Goal: Information Seeking & Learning: Get advice/opinions

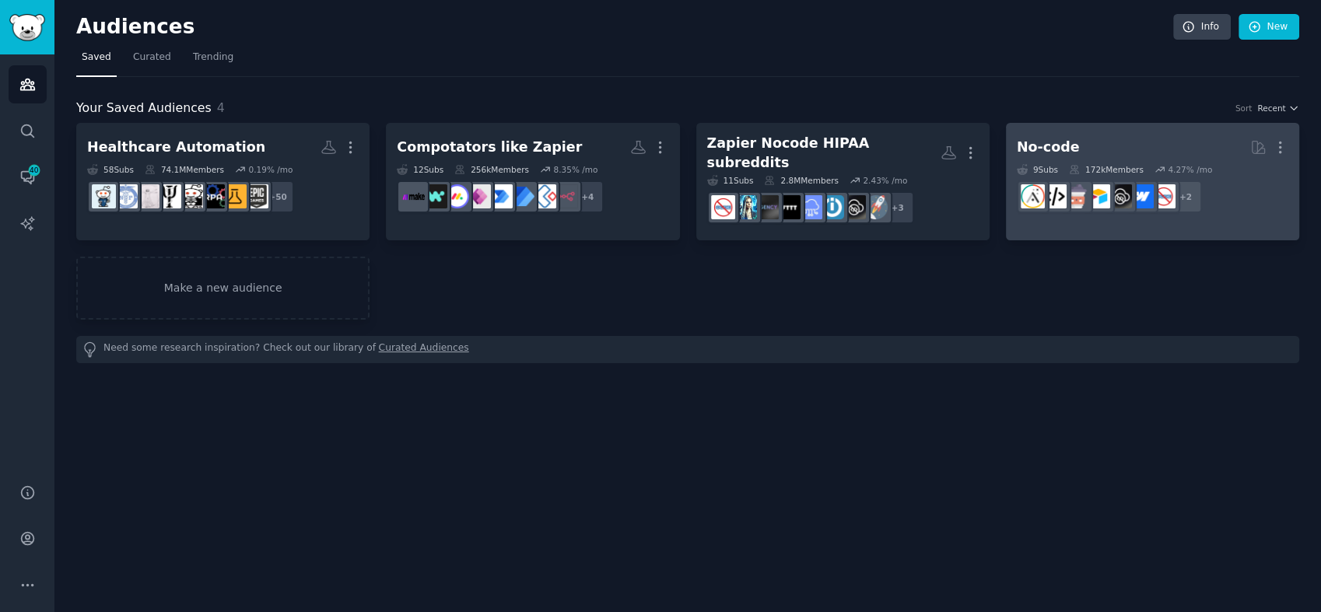
click at [1115, 136] on h2 "No-code More" at bounding box center [1153, 147] width 272 height 27
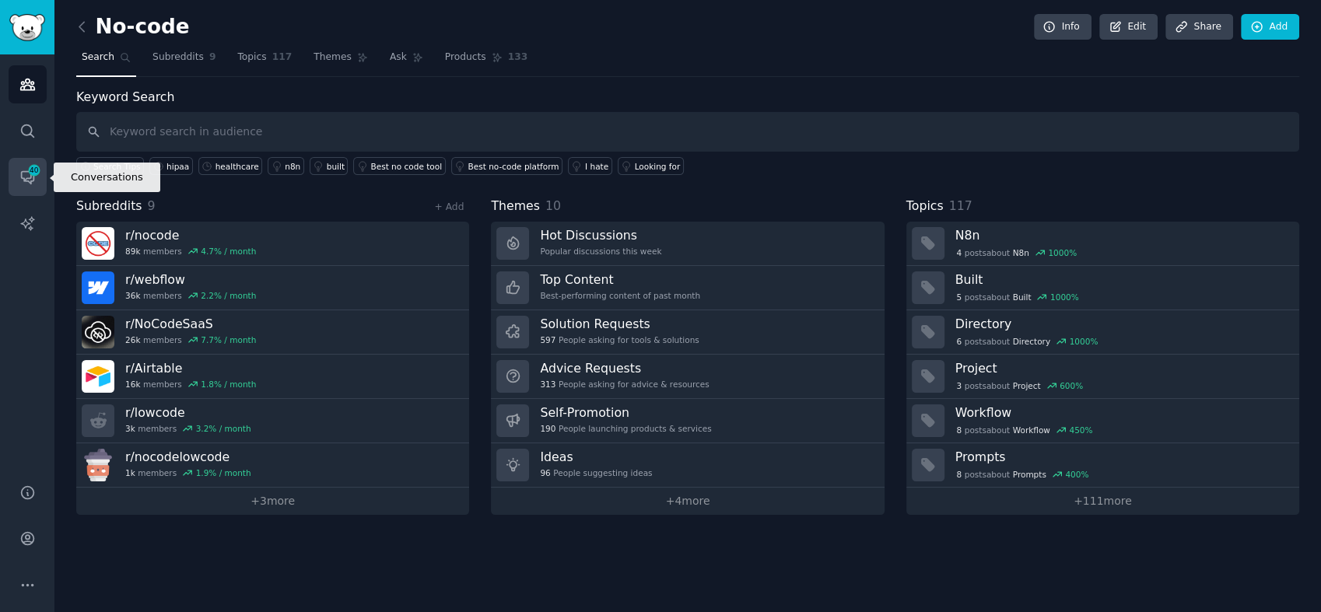
click at [24, 170] on icon "Sidebar" at bounding box center [27, 177] width 16 height 16
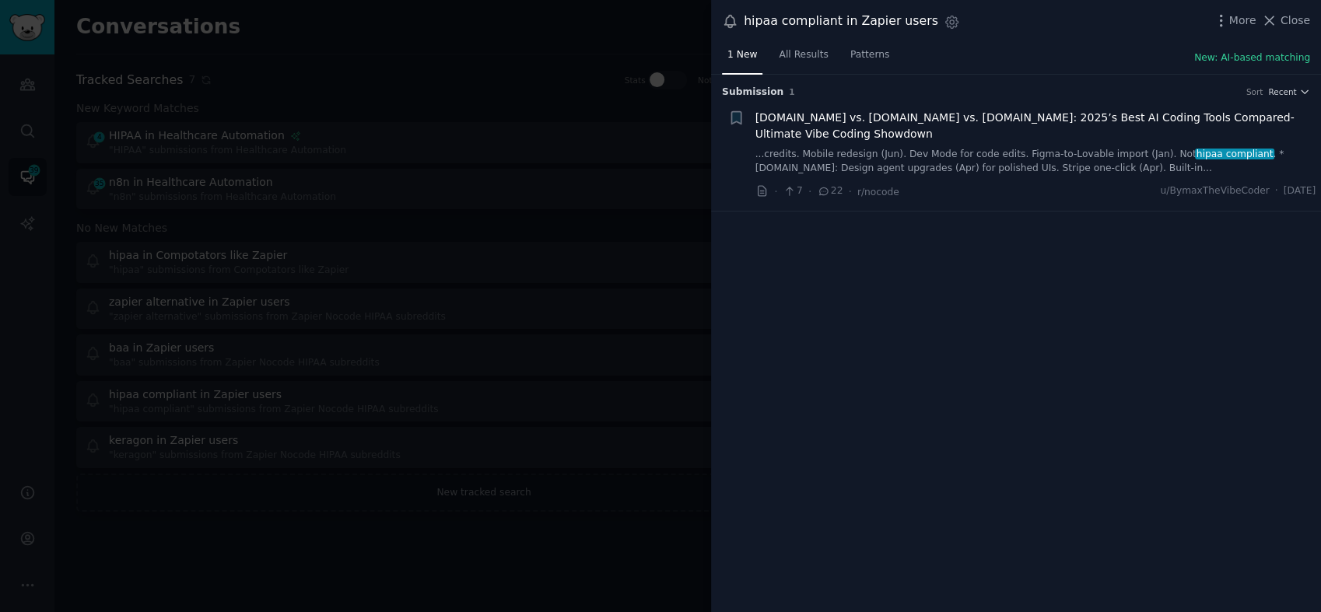
click at [961, 148] on link "...credits. Mobile redesign (Jun). Dev Mode for code edits. Figma-to-Lovable im…" at bounding box center [1036, 161] width 561 height 27
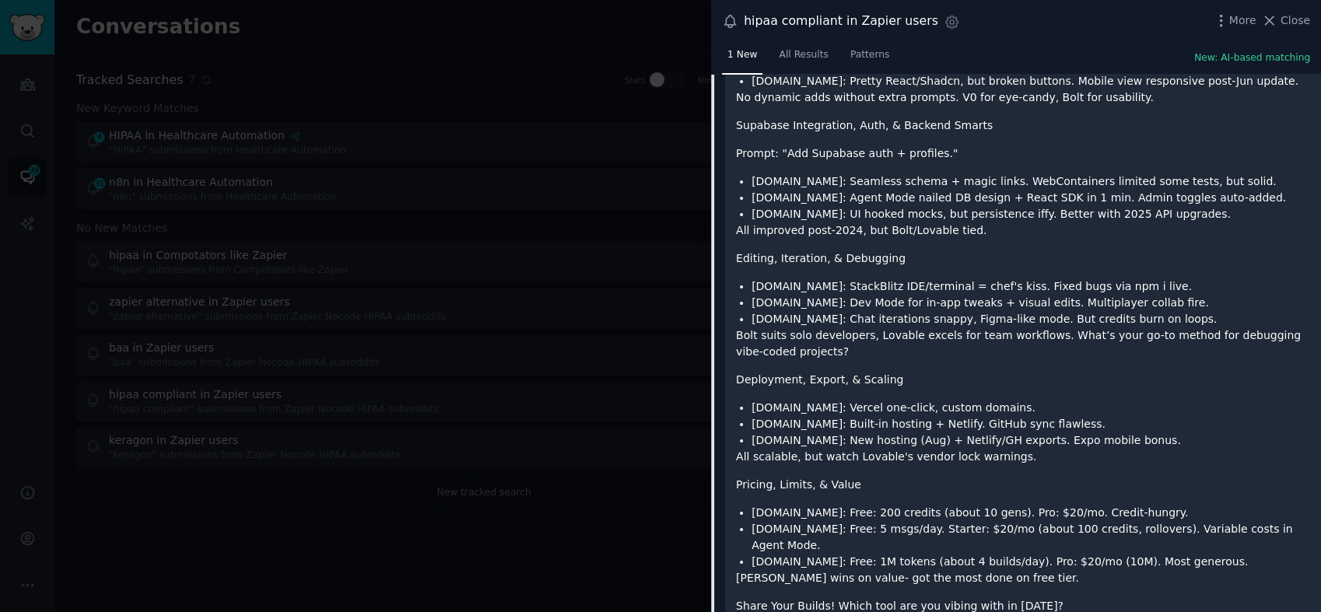
scroll to position [808, 0]
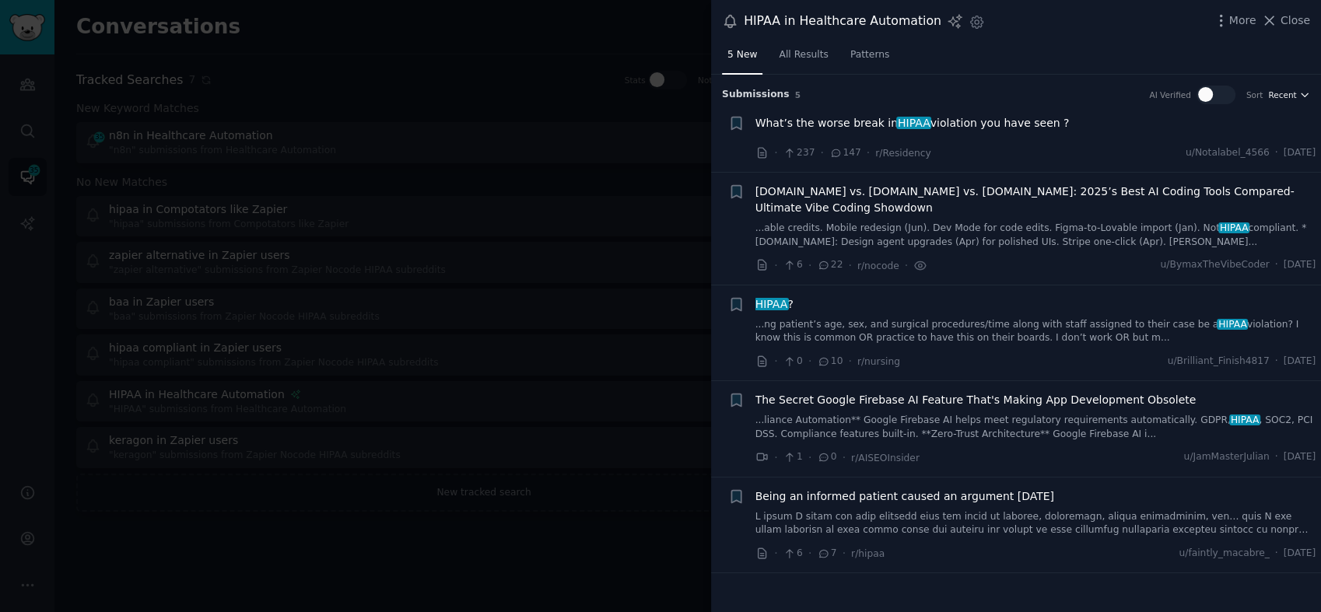
click at [1307, 92] on icon "button" at bounding box center [1304, 94] width 11 height 11
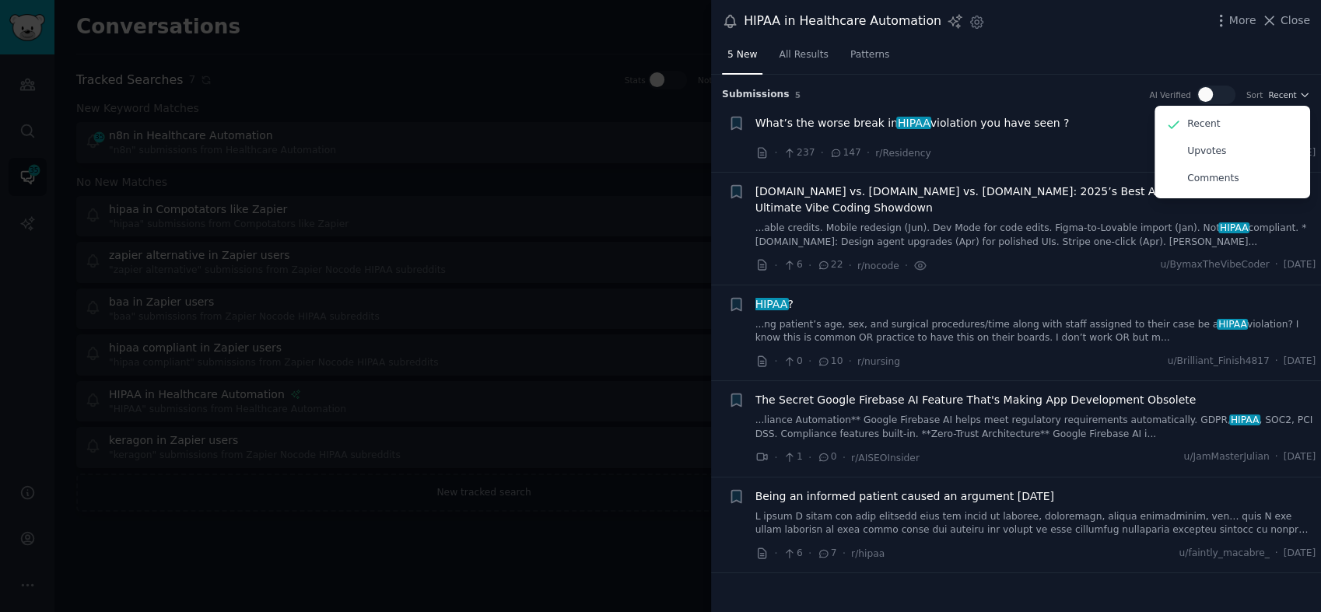
click at [1131, 39] on div "HIPAA in Healthcare Automation Settings More Close" at bounding box center [1016, 21] width 610 height 43
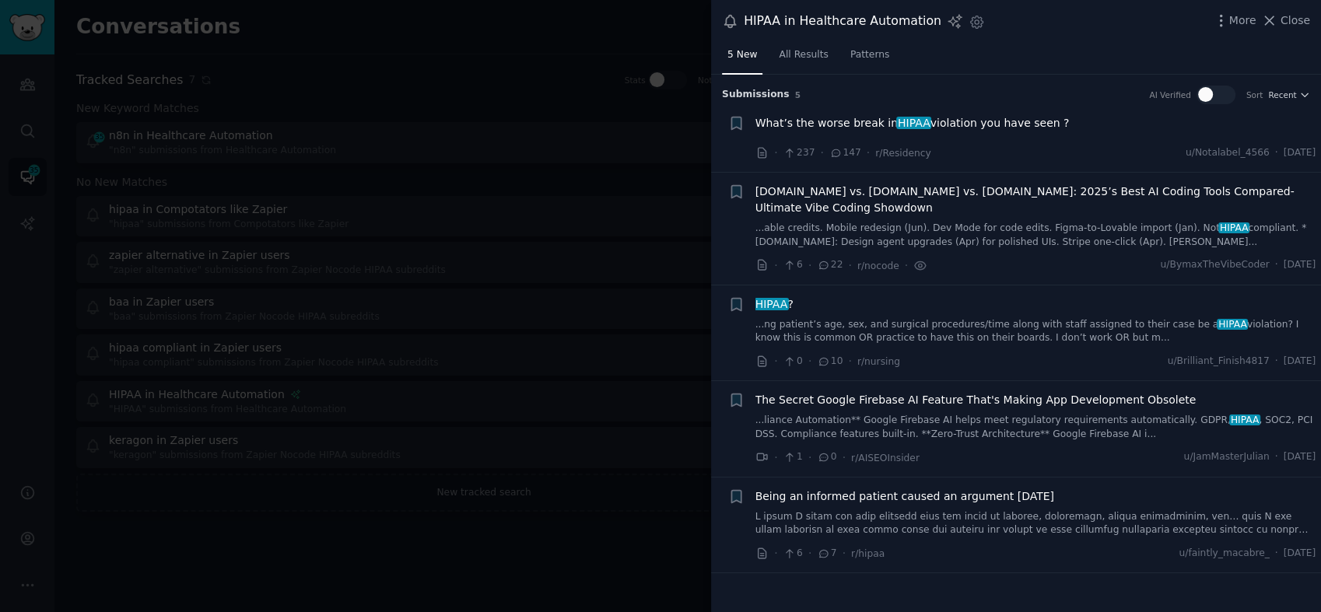
click at [1020, 392] on div "The Secret Google Firebase AI Feature That's Making App Development Obsolete ..…" at bounding box center [1036, 416] width 561 height 49
click at [993, 392] on span "The Secret Google Firebase AI Feature That's Making App Development Obsolete" at bounding box center [976, 400] width 441 height 16
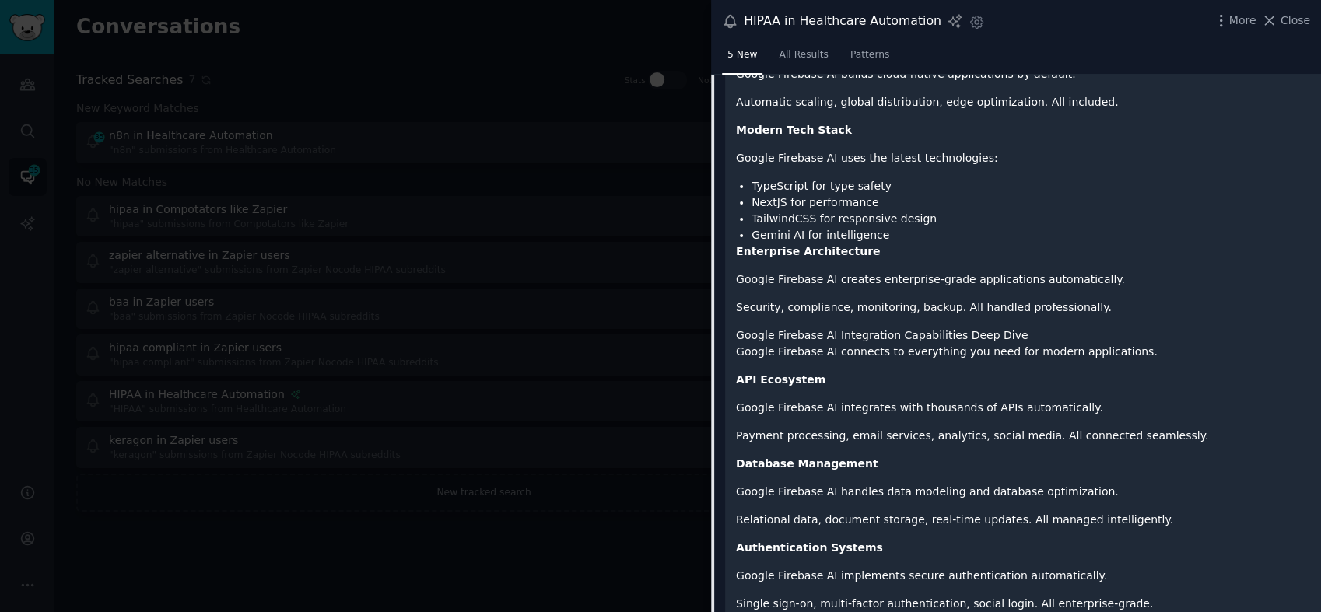
scroll to position [2106, 0]
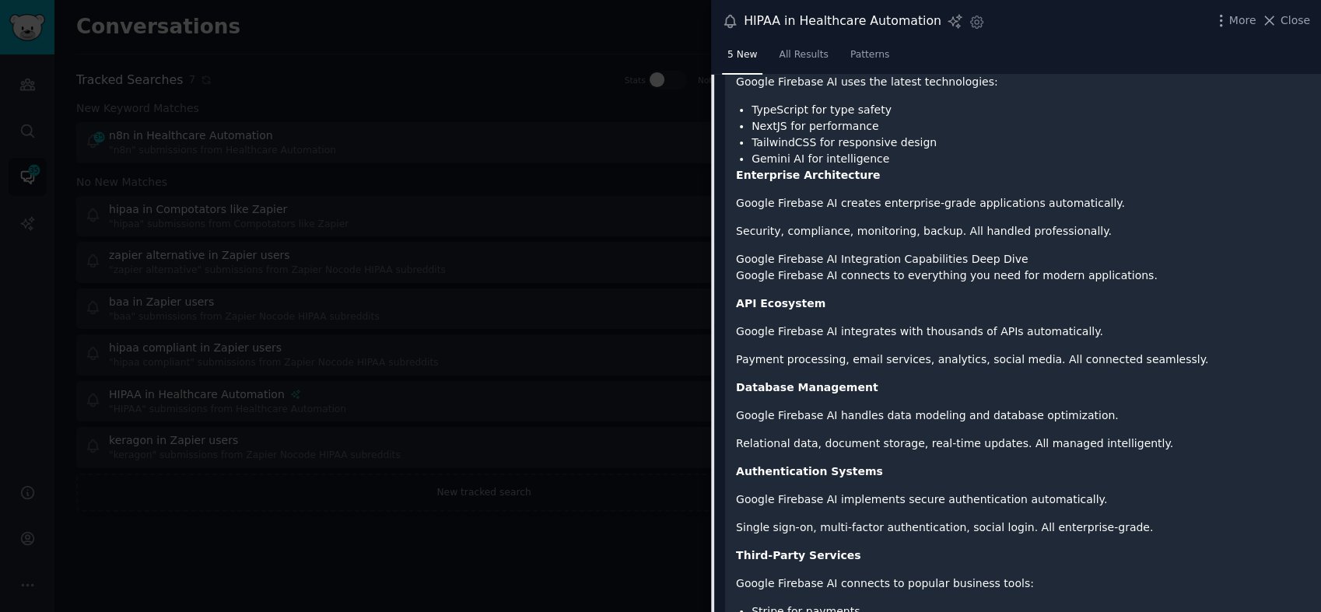
drag, startPoint x: 1324, startPoint y: 489, endPoint x: 1320, endPoint y: 579, distance: 89.6
click at [1320, 498] on html "Audiences Search Conversations 35 AI Reports Help Account More Conversations In…" at bounding box center [660, 306] width 1321 height 612
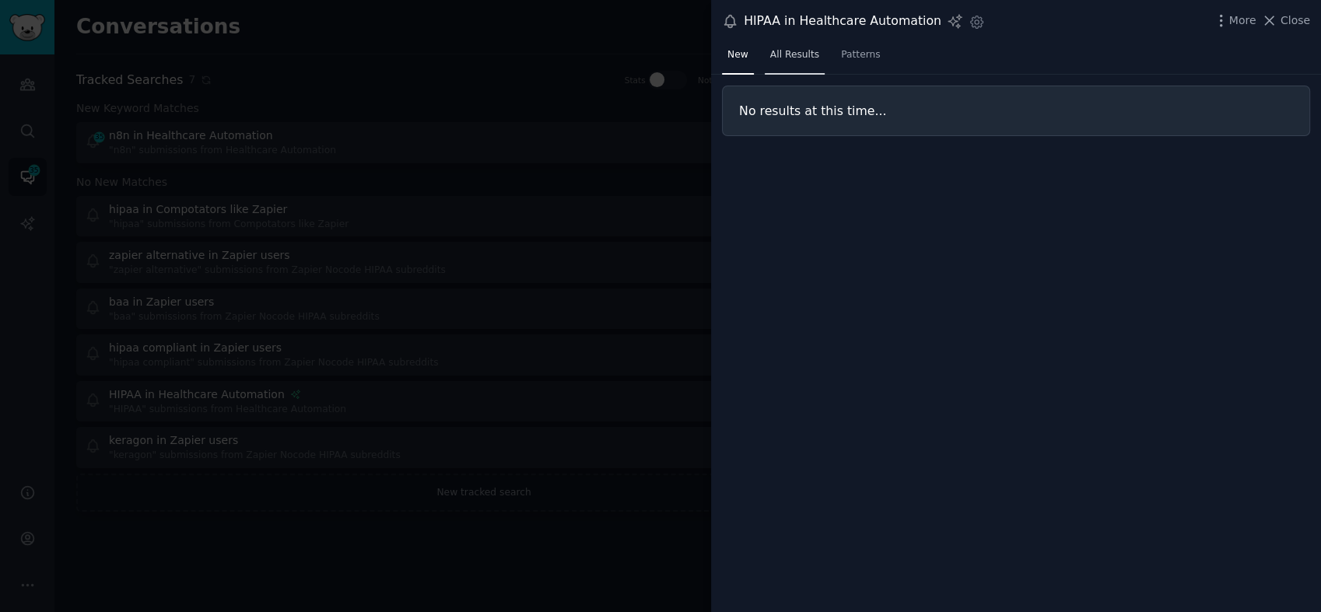
click at [808, 52] on span "All Results" at bounding box center [794, 55] width 49 height 14
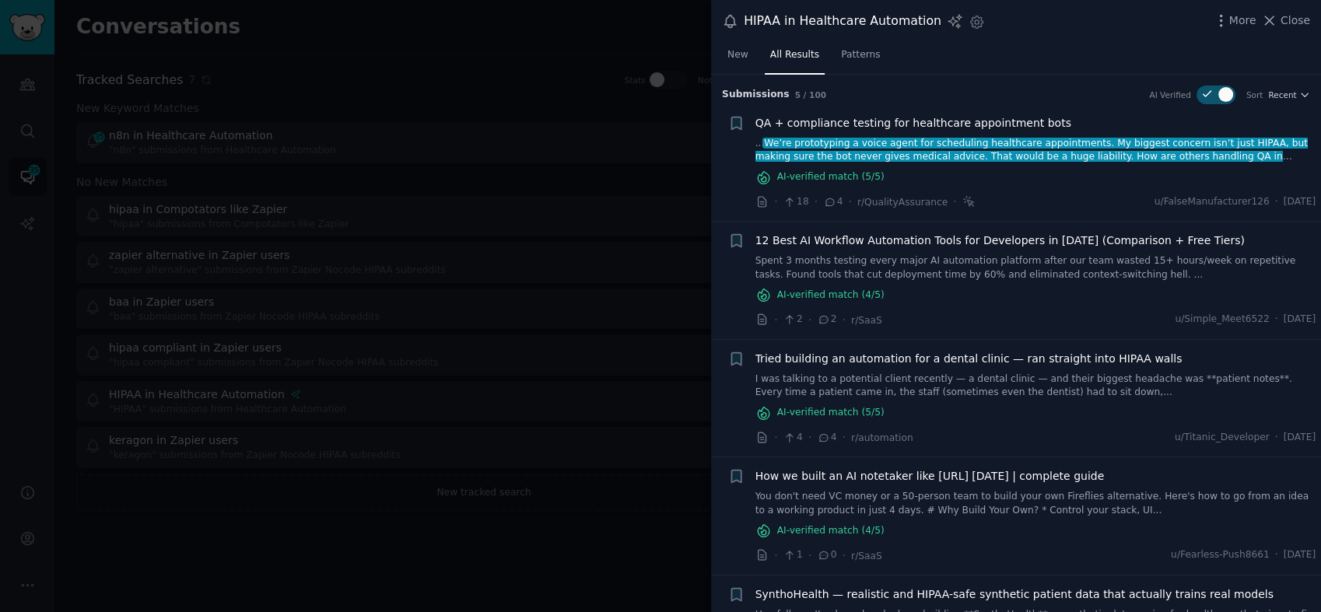
click at [935, 258] on link "Spent 3 months testing every major AI automation platform after our team wasted…" at bounding box center [1036, 267] width 561 height 27
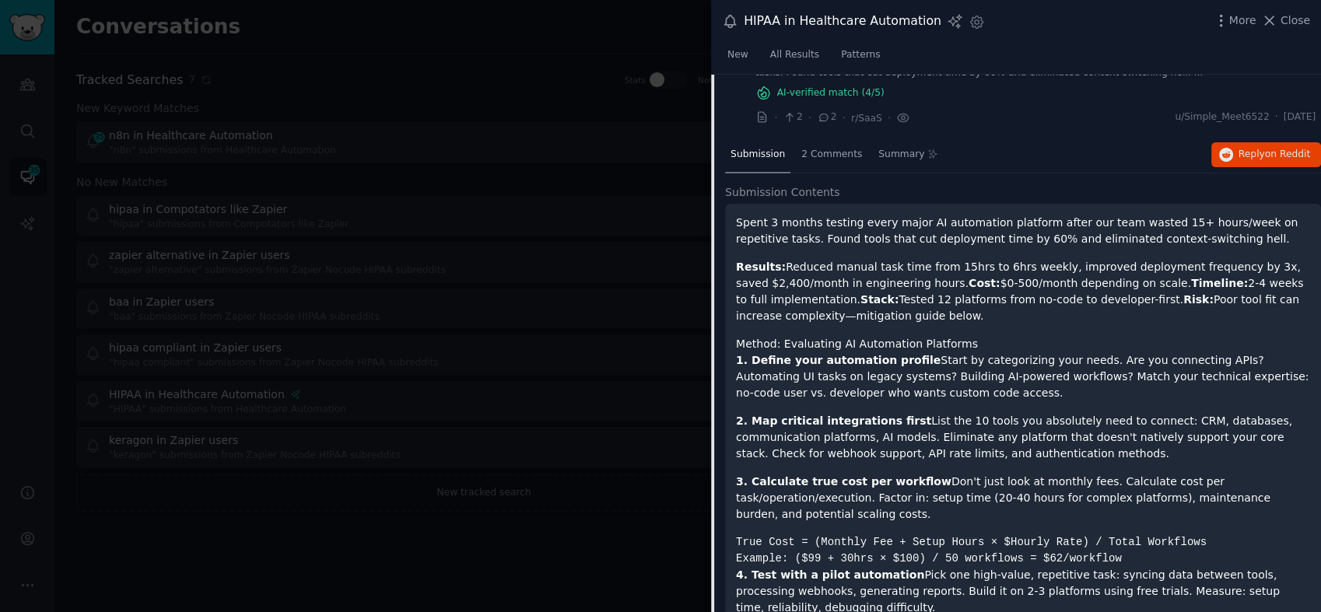
scroll to position [61, 0]
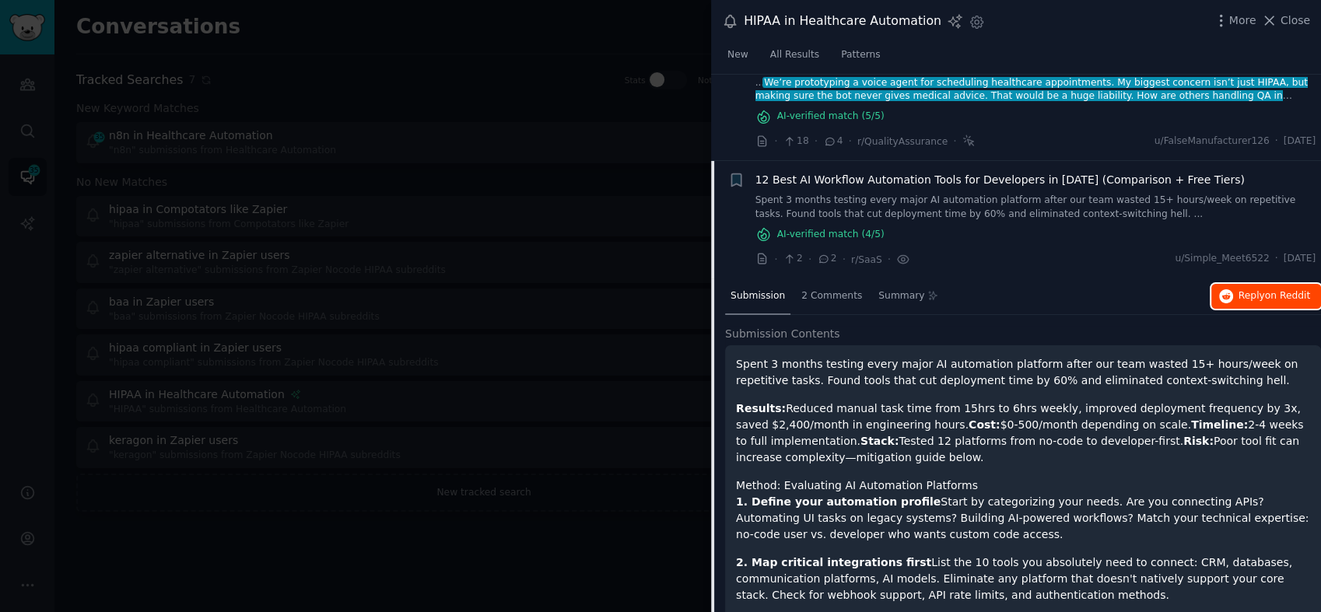
click at [1245, 293] on span "Reply on Reddit" at bounding box center [1275, 296] width 72 height 14
click at [1309, 21] on span "Close" at bounding box center [1296, 20] width 30 height 16
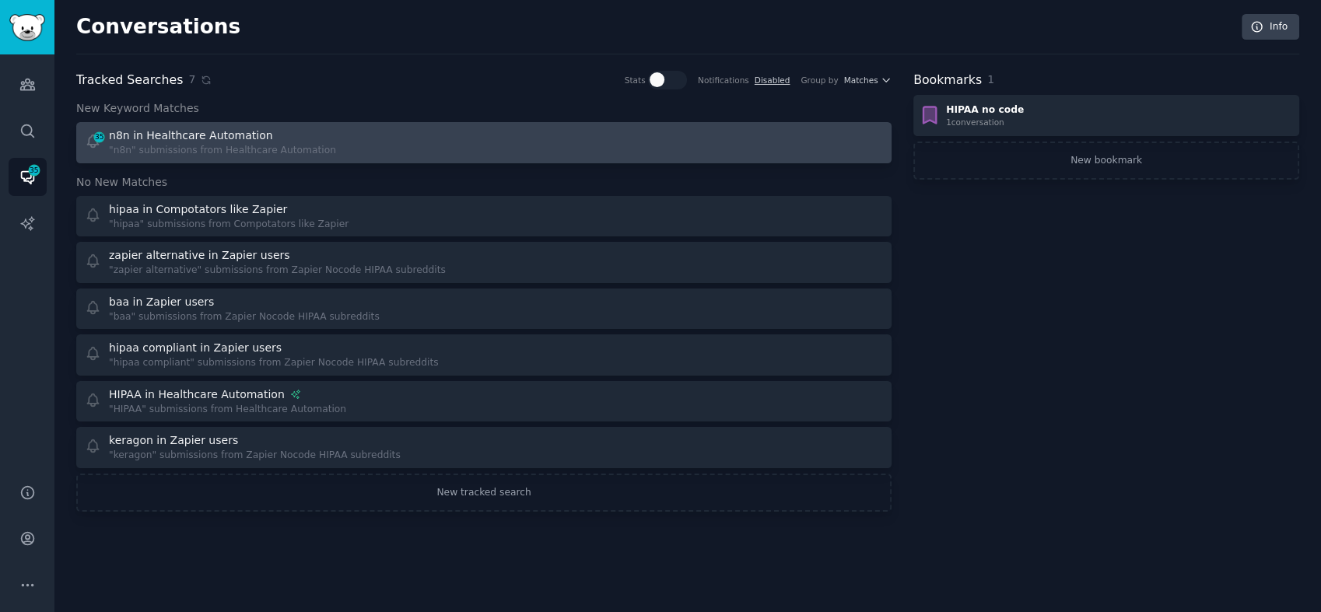
click at [342, 132] on div "35 n8n in Healthcare Automation "n8n" submissions from Healthcare Automation" at bounding box center [279, 143] width 389 height 30
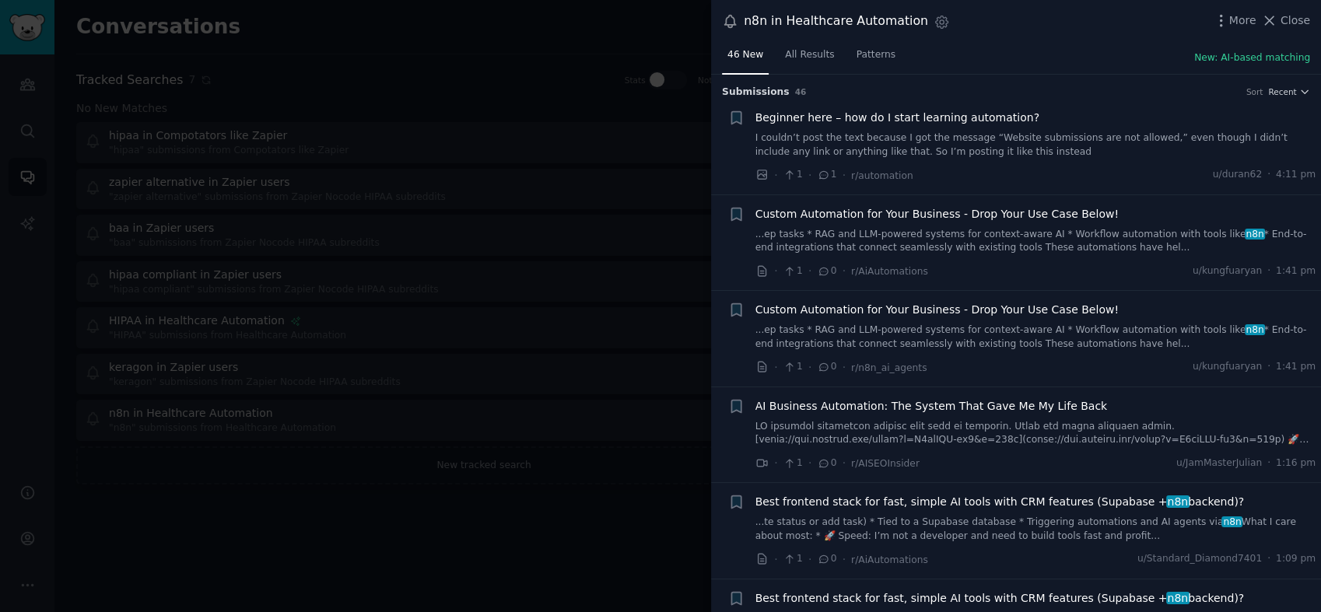
click at [955, 233] on link "...ep tasks * RAG and LLM-powered systems for context-aware AI * Workflow autom…" at bounding box center [1036, 241] width 561 height 27
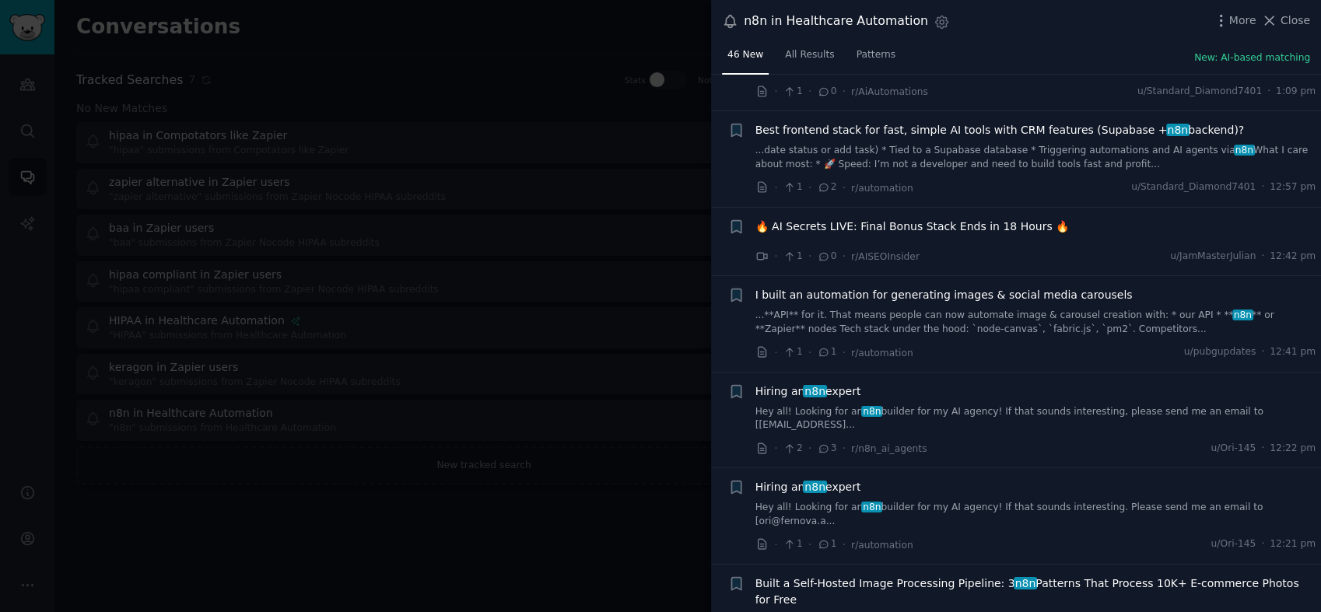
scroll to position [1071, 0]
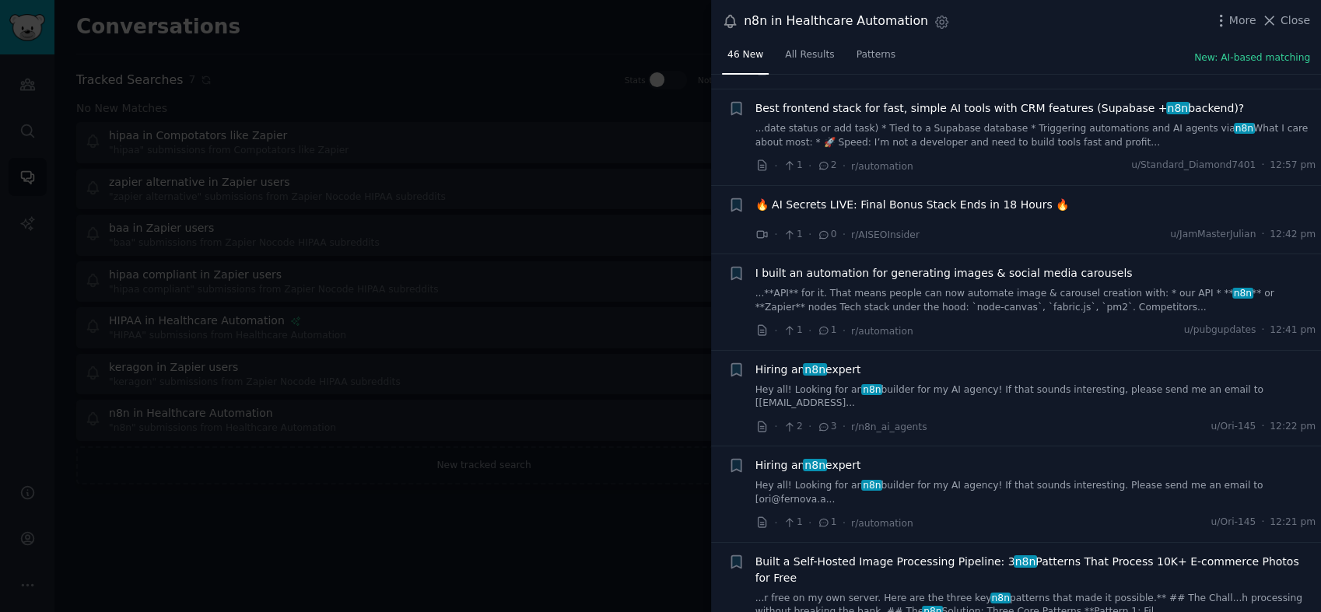
click at [971, 386] on link "Hey all! Looking for an n8n builder for my AI agency! If that sounds interestin…" at bounding box center [1036, 397] width 561 height 27
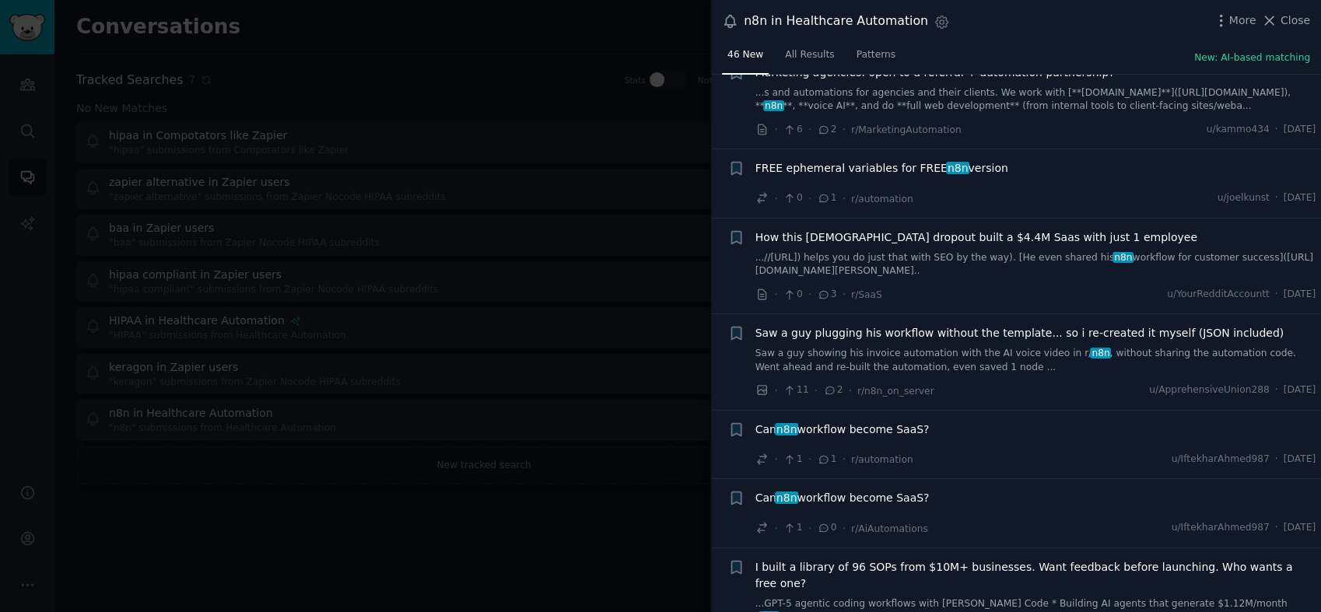
scroll to position [2062, 0]
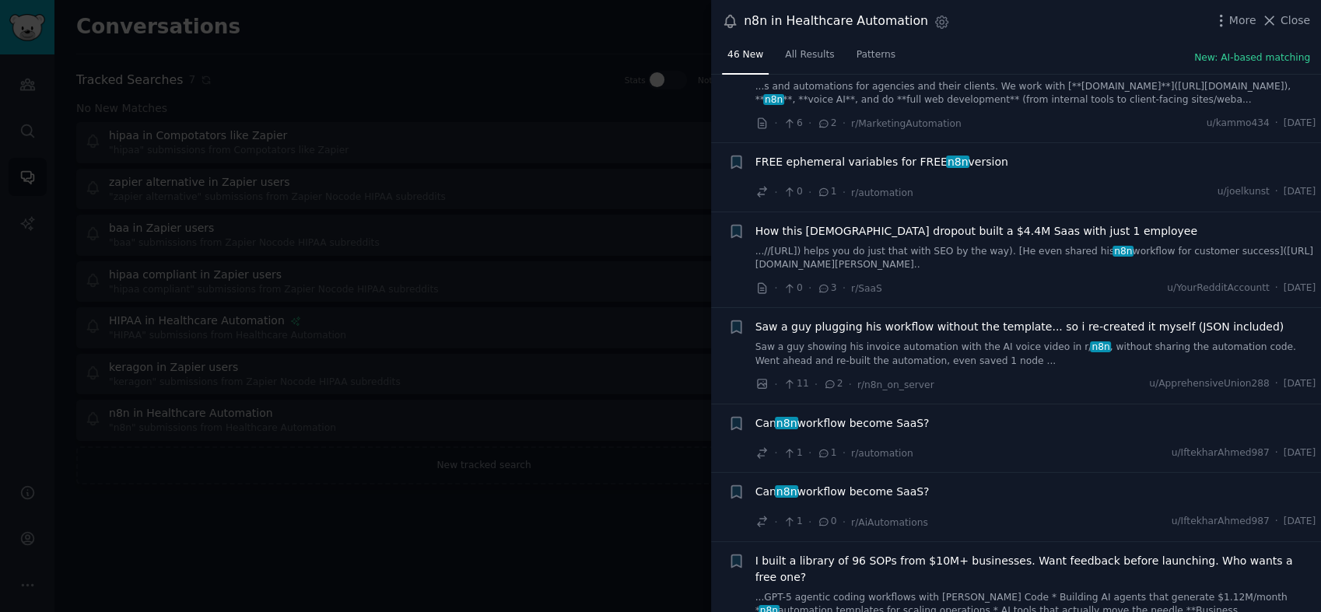
click at [963, 591] on link "...GPT-5 agentic coding workflows with [PERSON_NAME] Code * Building AI agents …" at bounding box center [1036, 604] width 561 height 27
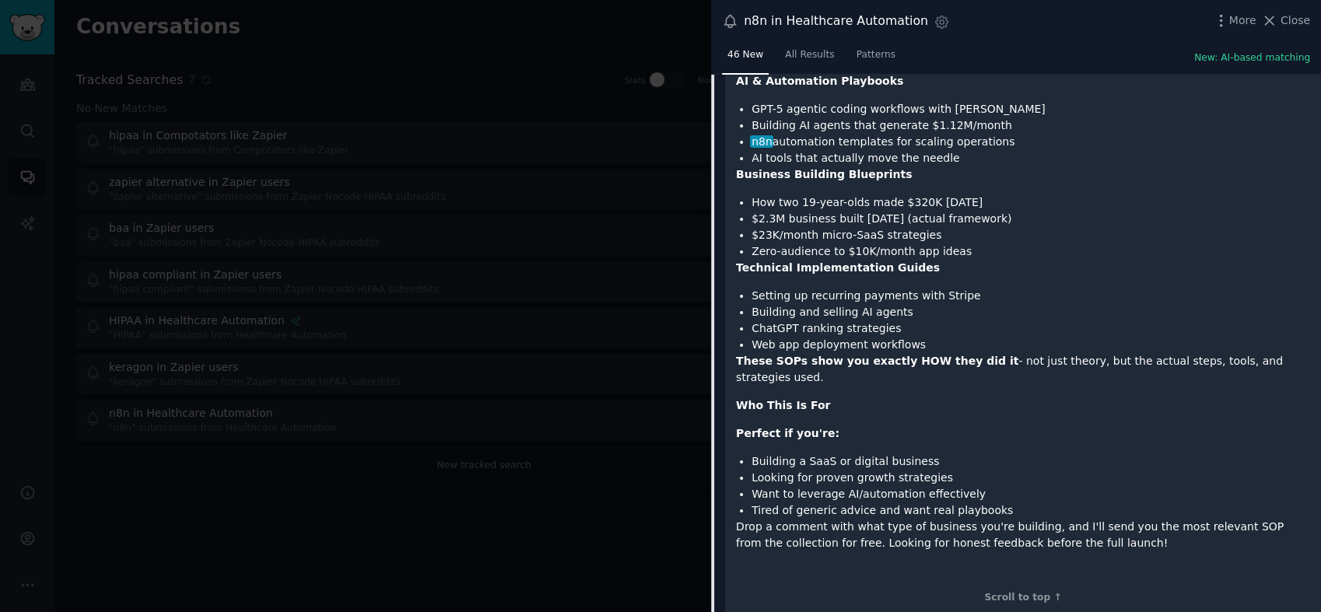
scroll to position [2752, 0]
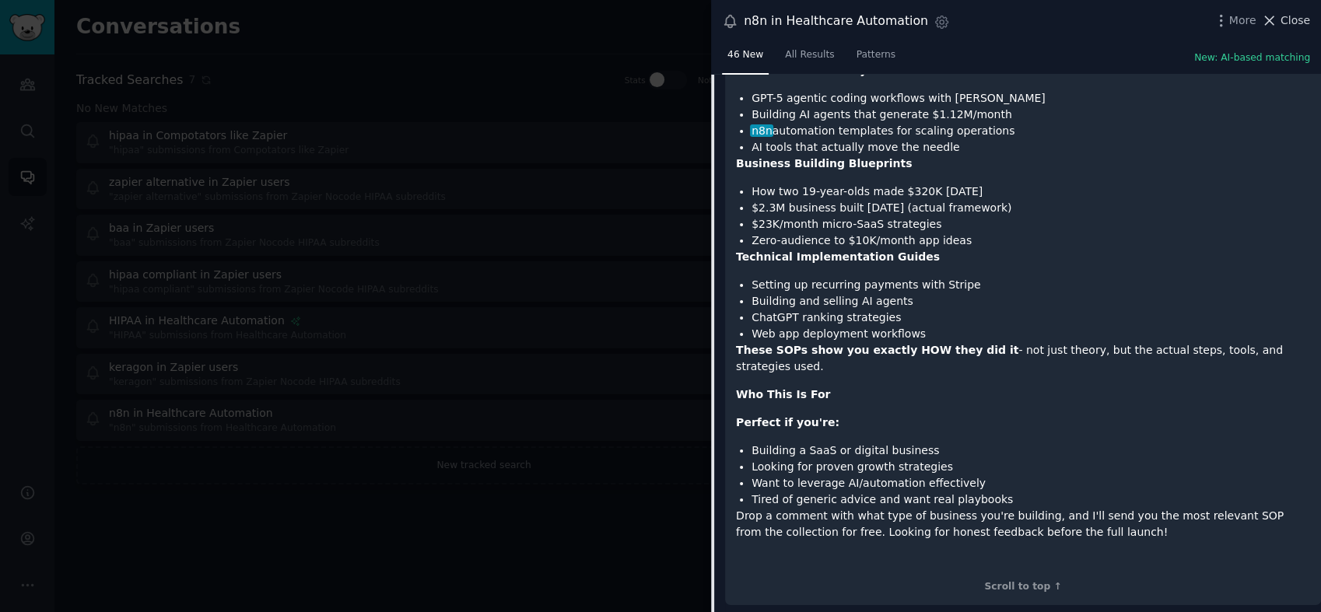
click at [1299, 19] on span "Close" at bounding box center [1296, 20] width 30 height 16
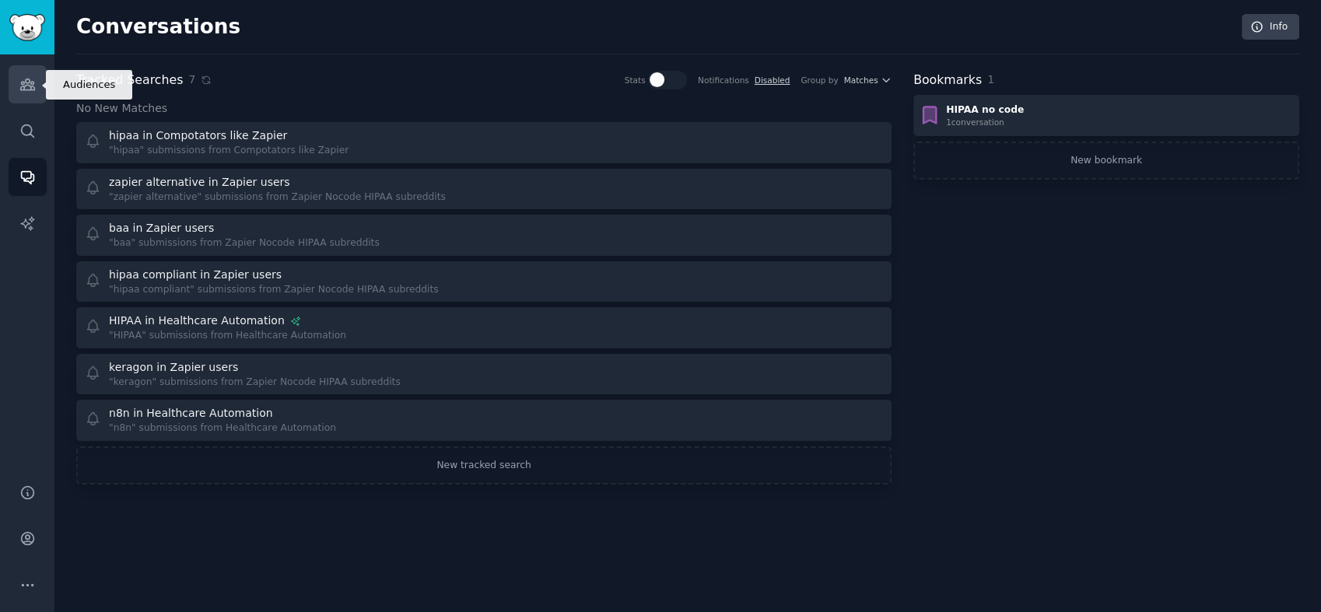
click at [33, 79] on icon "Sidebar" at bounding box center [27, 84] width 16 height 16
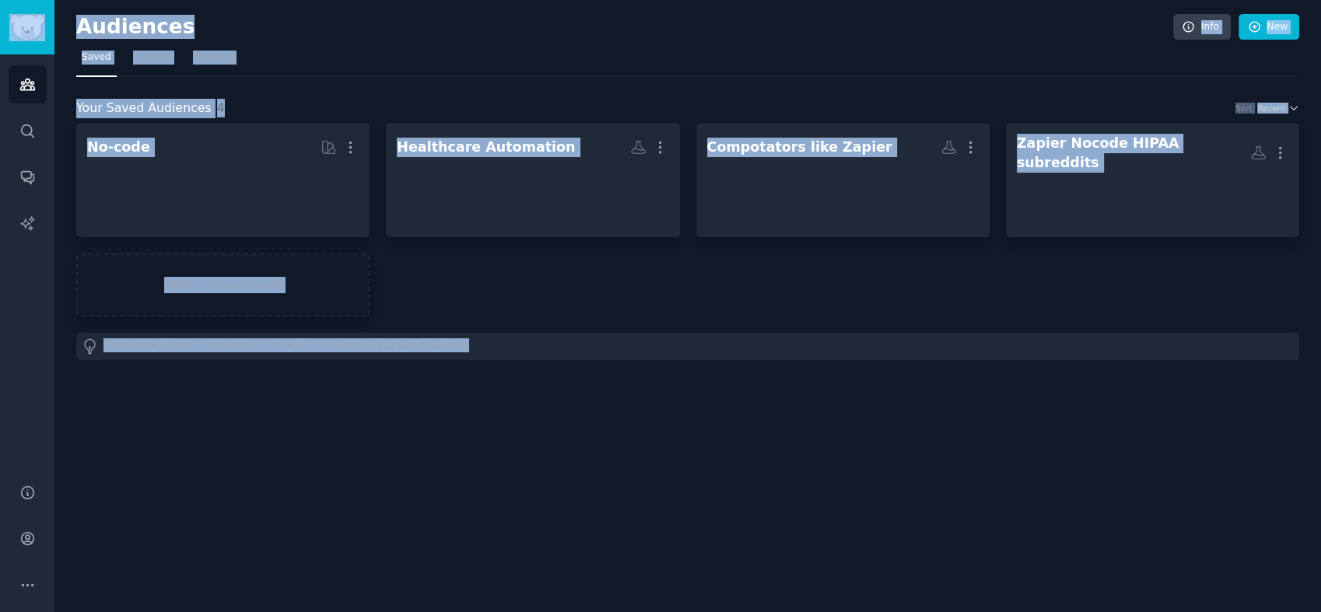
click at [479, 271] on div "No-code More Healthcare Automation More Compotators like Zapier More Zapier Noc…" at bounding box center [687, 220] width 1223 height 194
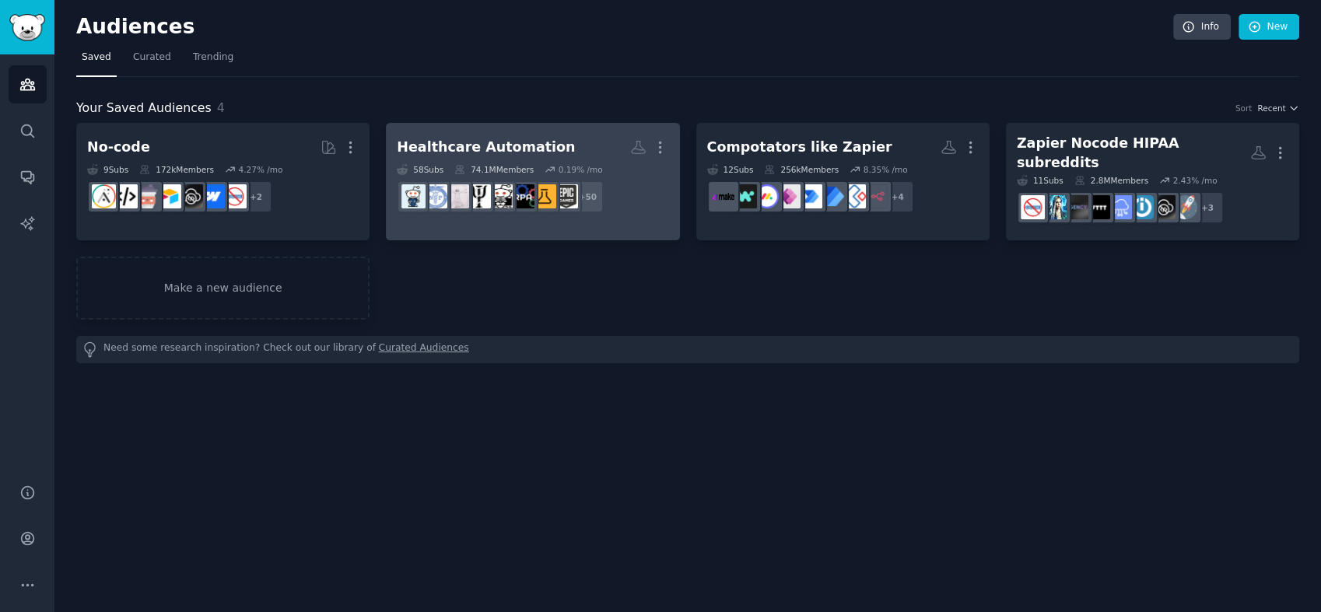
click at [455, 149] on div "Healthcare Automation" at bounding box center [486, 147] width 178 height 19
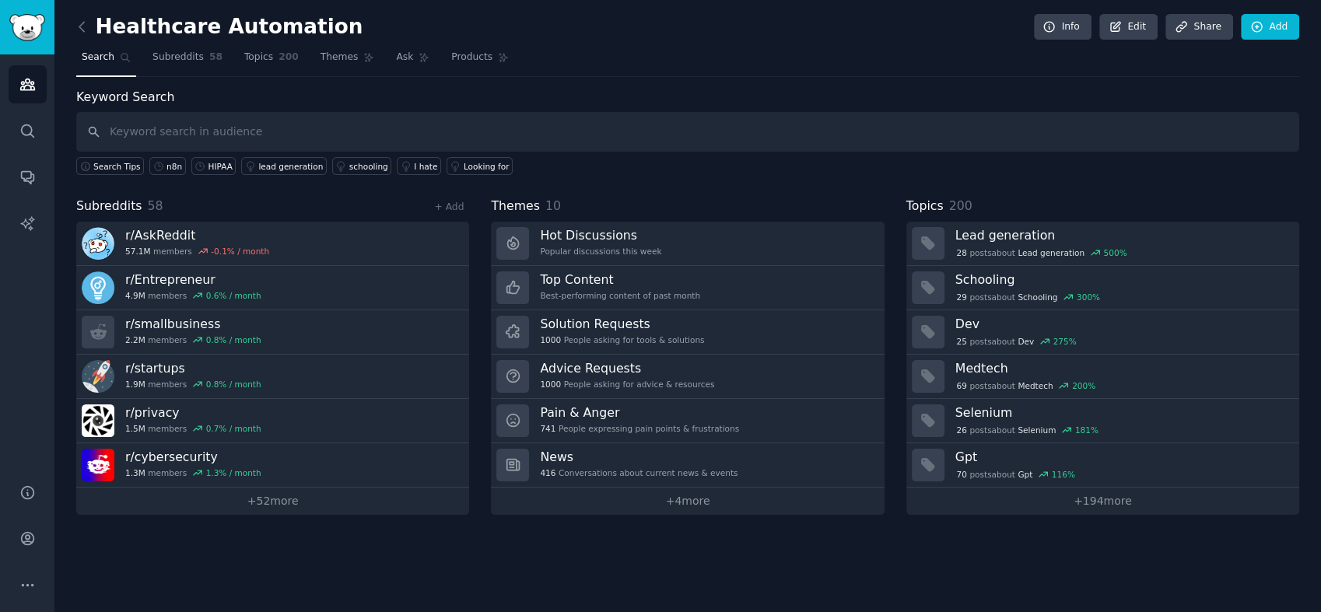
click at [759, 137] on input "text" at bounding box center [687, 132] width 1223 height 40
click at [209, 167] on div "HIPAA" at bounding box center [221, 166] width 24 height 11
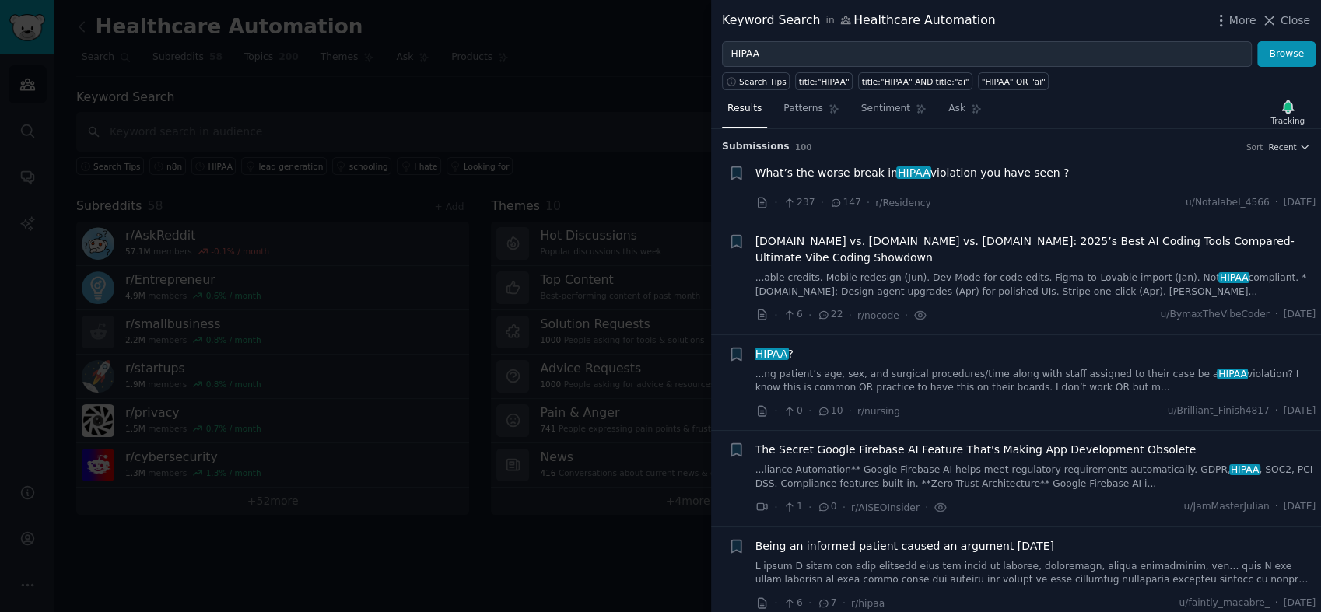
click at [966, 189] on div "What’s the worse break in HIPAA violation you have seen ? · 237 · 147 · r/Resid…" at bounding box center [1036, 188] width 561 height 47
click at [980, 173] on span "What’s the worse break in HIPAA violation you have seen ?" at bounding box center [913, 173] width 314 height 16
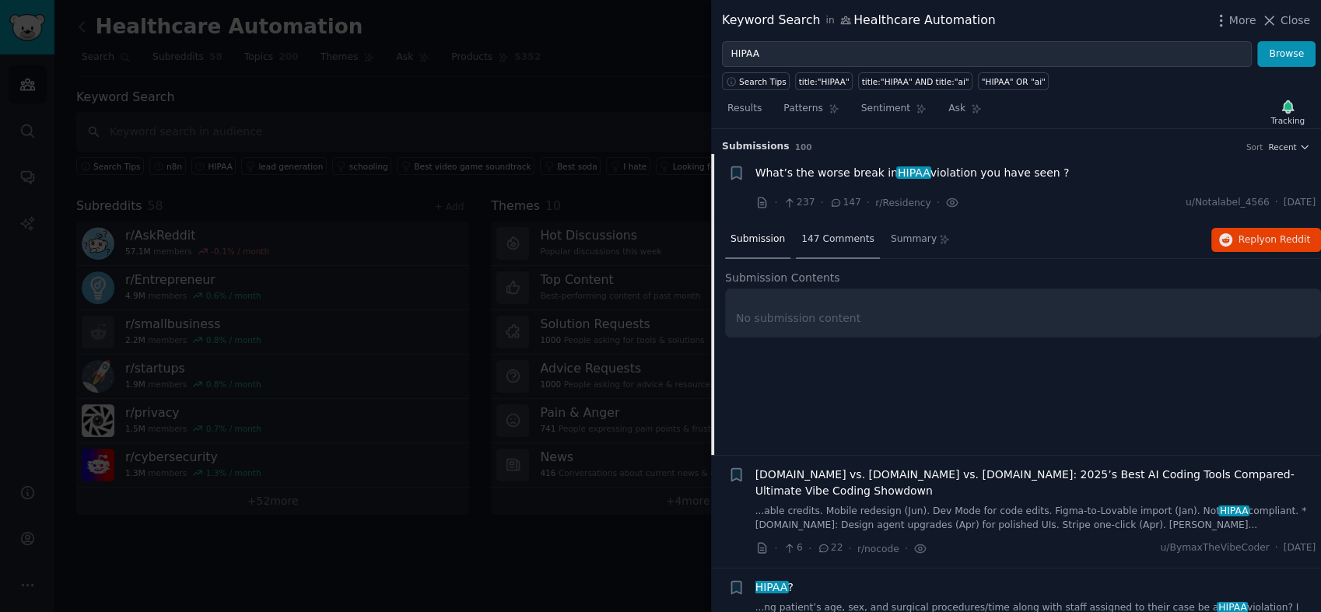
click at [847, 237] on span "147 Comments" at bounding box center [837, 240] width 73 height 14
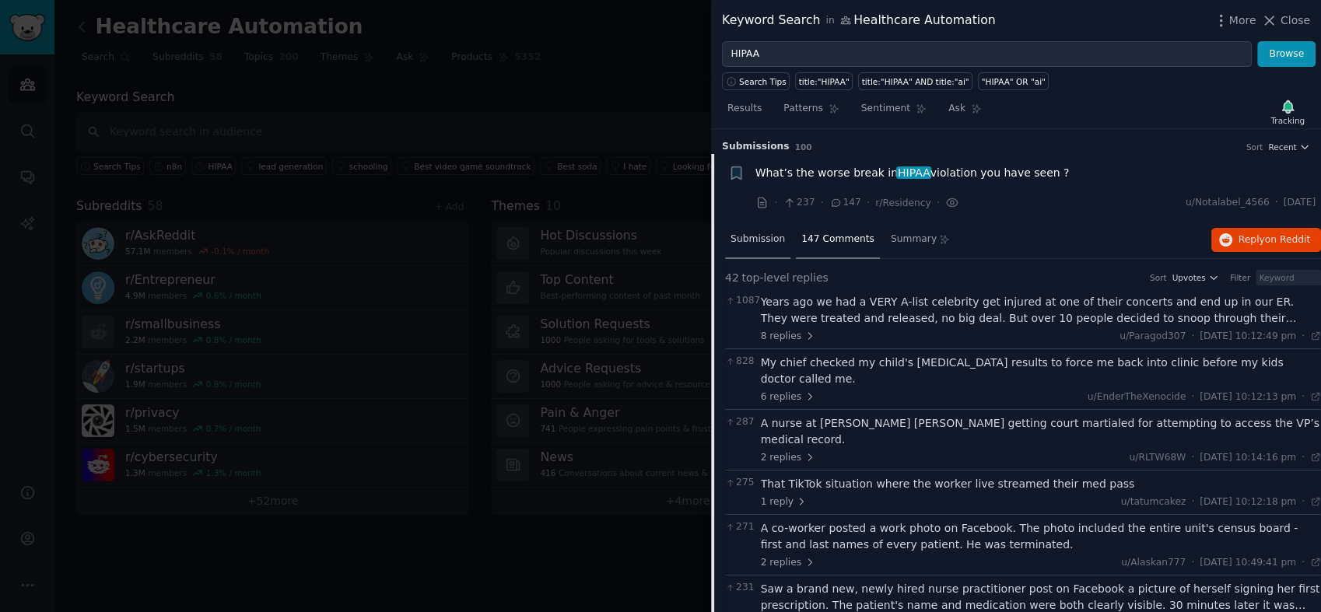
click at [759, 233] on span "Submission" at bounding box center [758, 240] width 54 height 14
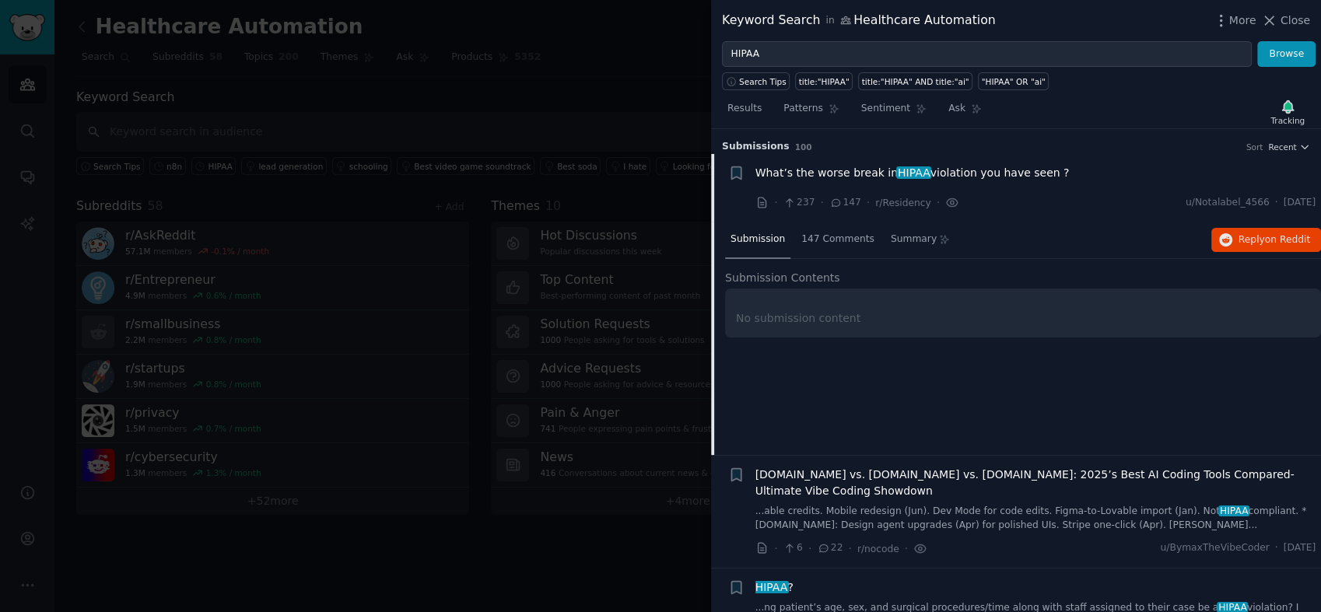
drag, startPoint x: 1052, startPoint y: 165, endPoint x: 755, endPoint y: 177, distance: 297.5
click at [756, 177] on div "What’s the worse break in HIPAA violation you have seen ?" at bounding box center [1036, 173] width 561 height 16
copy span "What’s the worse break in HIPAA violation you have seen ?"
click at [812, 225] on div "147 Comments" at bounding box center [838, 240] width 84 height 37
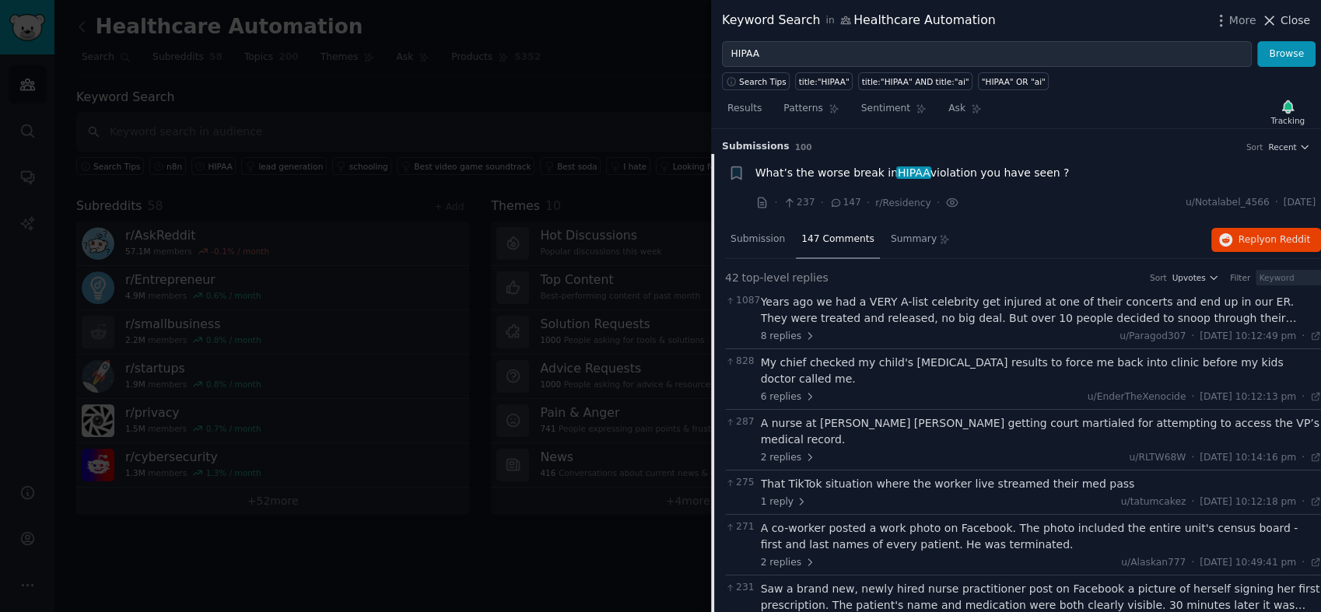
click at [1295, 14] on span "Close" at bounding box center [1296, 20] width 30 height 16
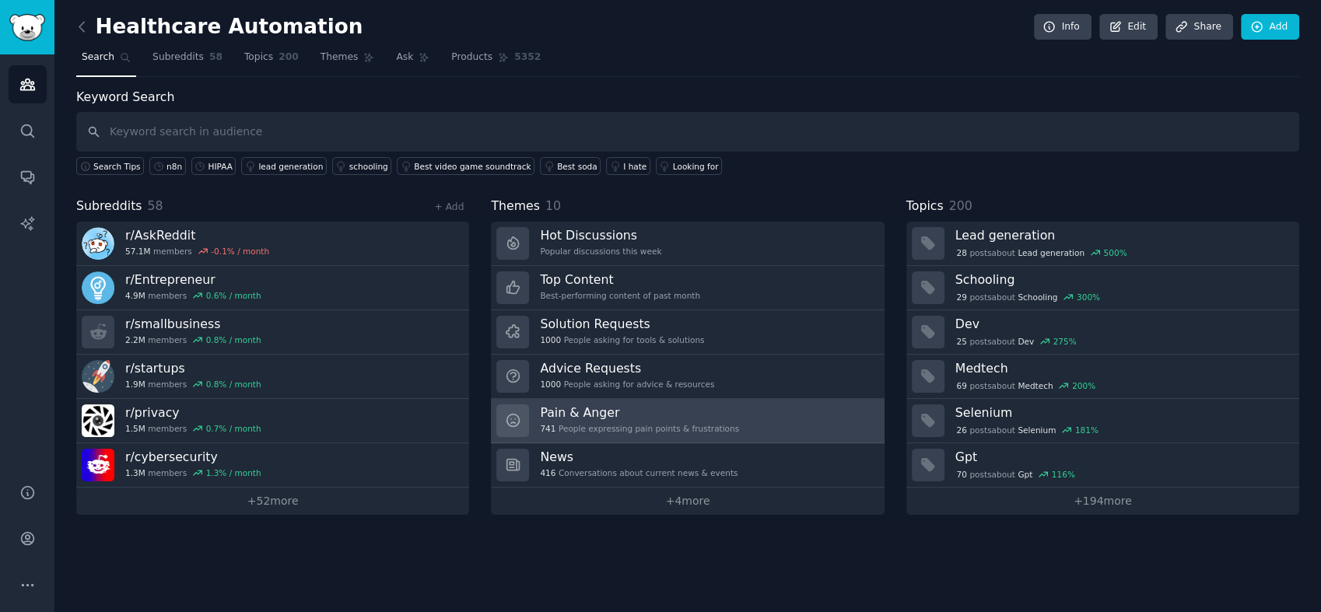
click at [577, 405] on h3 "Pain & Anger" at bounding box center [639, 413] width 199 height 16
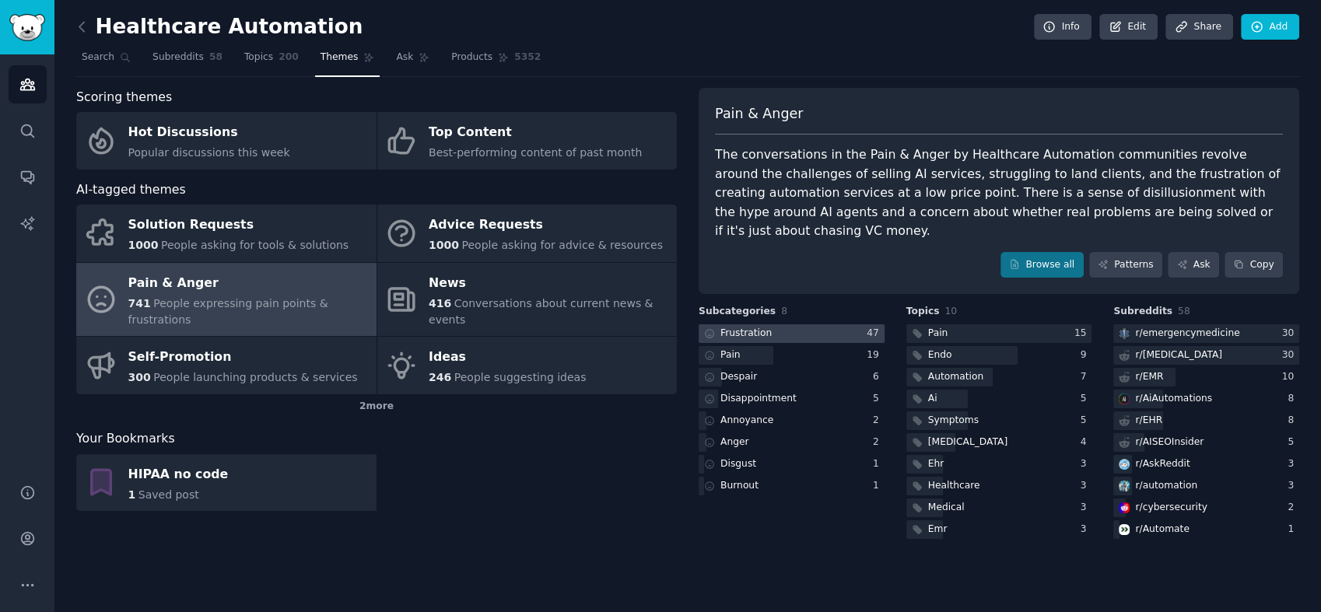
click at [859, 324] on div at bounding box center [792, 333] width 186 height 19
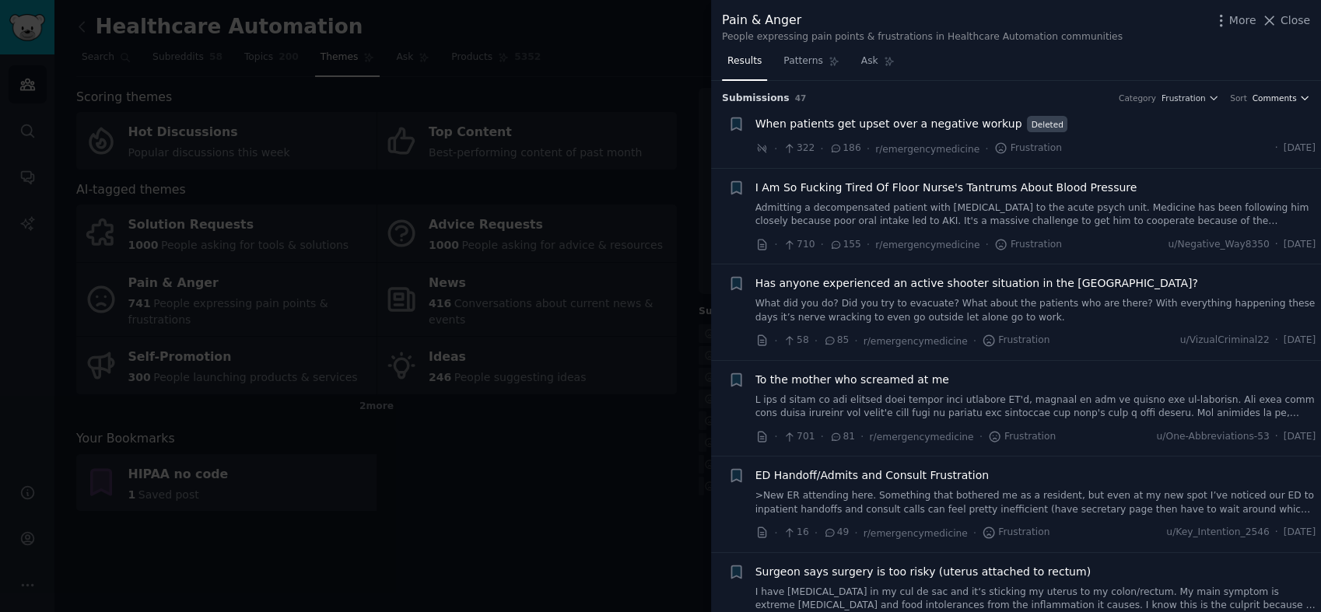
click at [1303, 100] on icon "button" at bounding box center [1304, 98] width 11 height 11
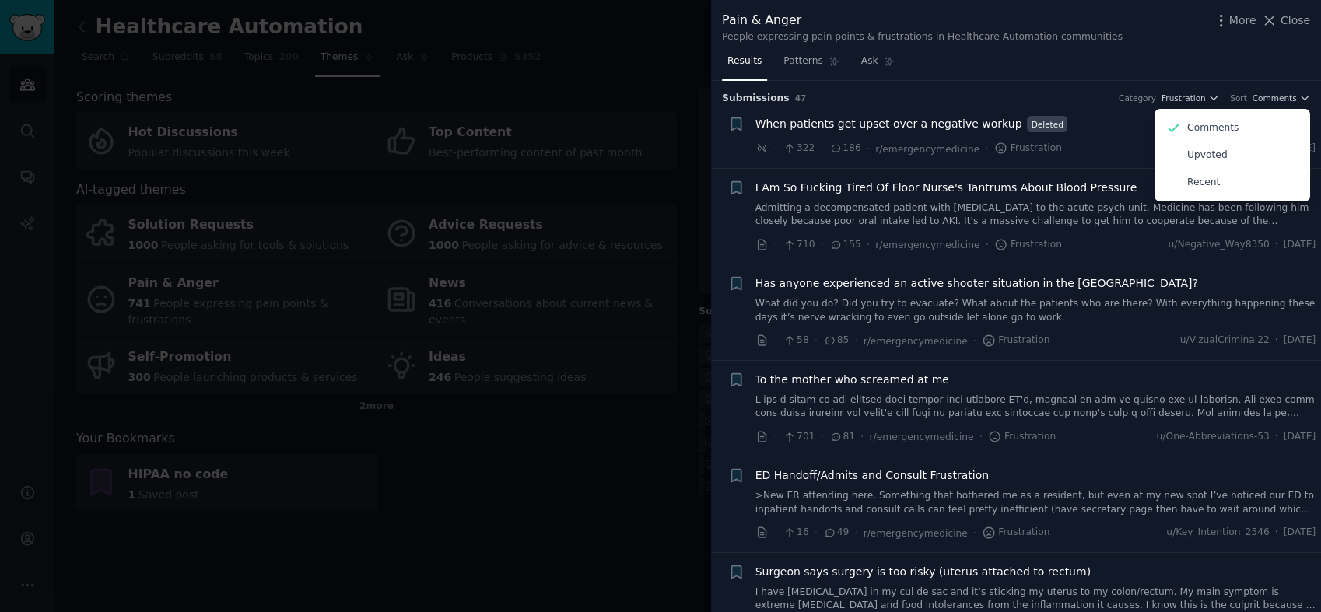
click at [1208, 177] on p "Recent" at bounding box center [1203, 183] width 33 height 14
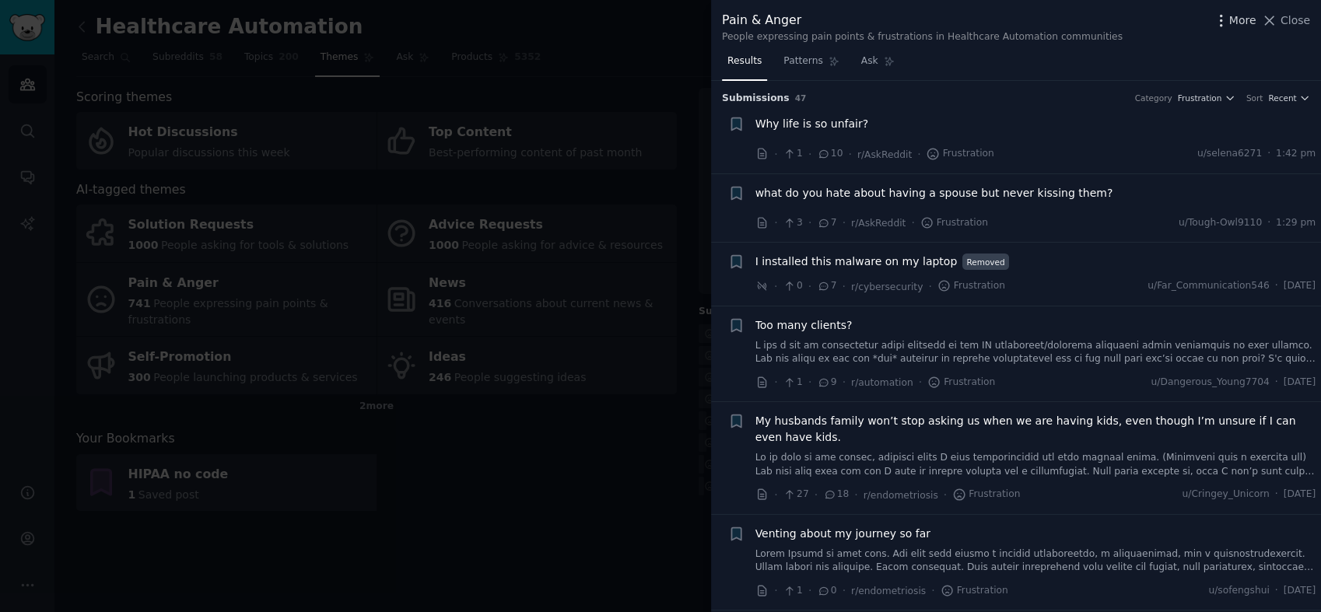
click at [1239, 18] on span "More" at bounding box center [1242, 20] width 27 height 16
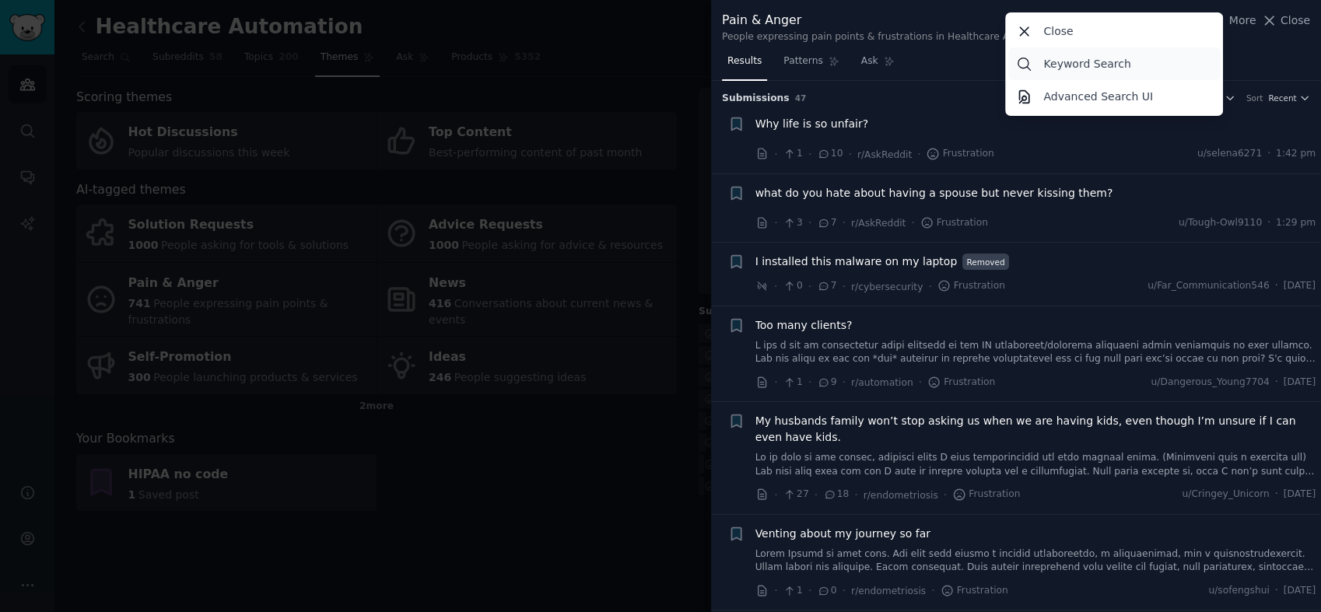
click at [1151, 68] on link "Keyword Search" at bounding box center [1114, 63] width 212 height 33
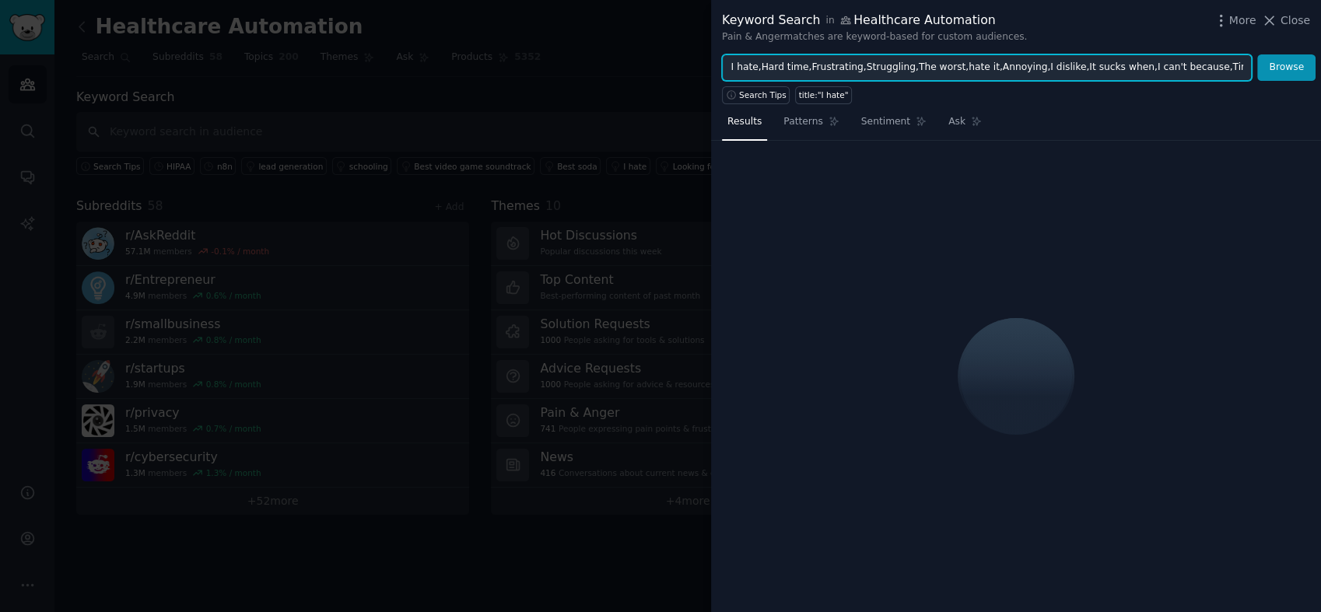
click at [1220, 69] on input "I hate,Hard time,Frustrating,Struggling,The worst,hate it,Annoying,I dislike,It…" at bounding box center [987, 67] width 530 height 26
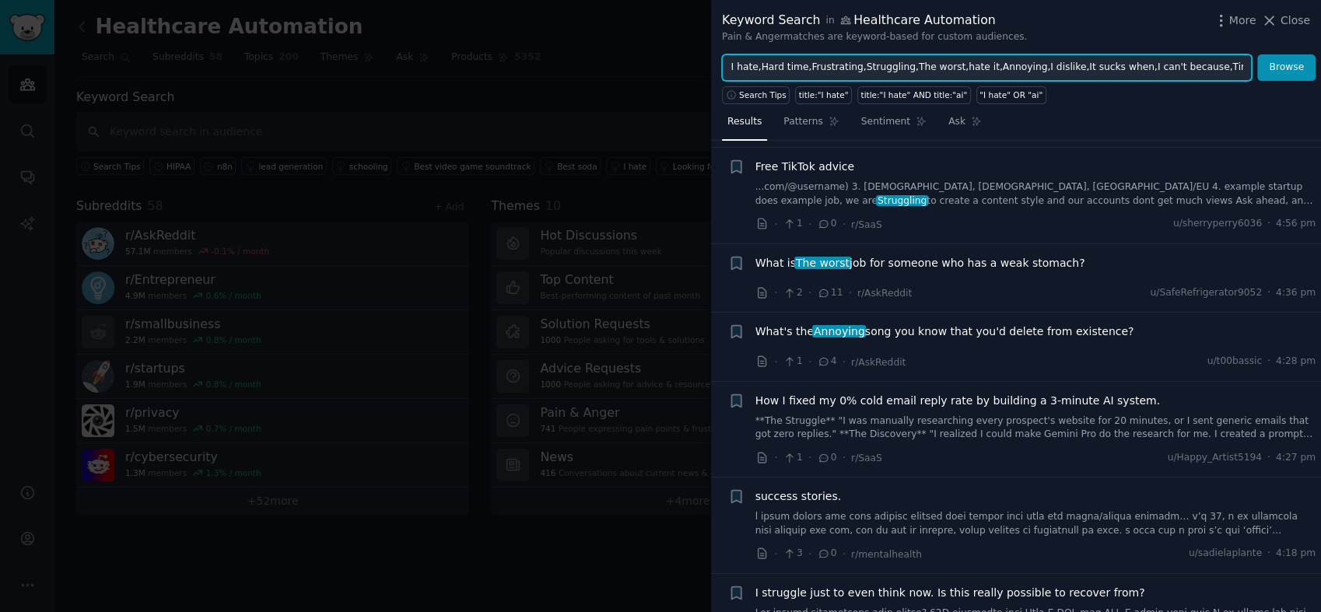
scroll to position [173, 0]
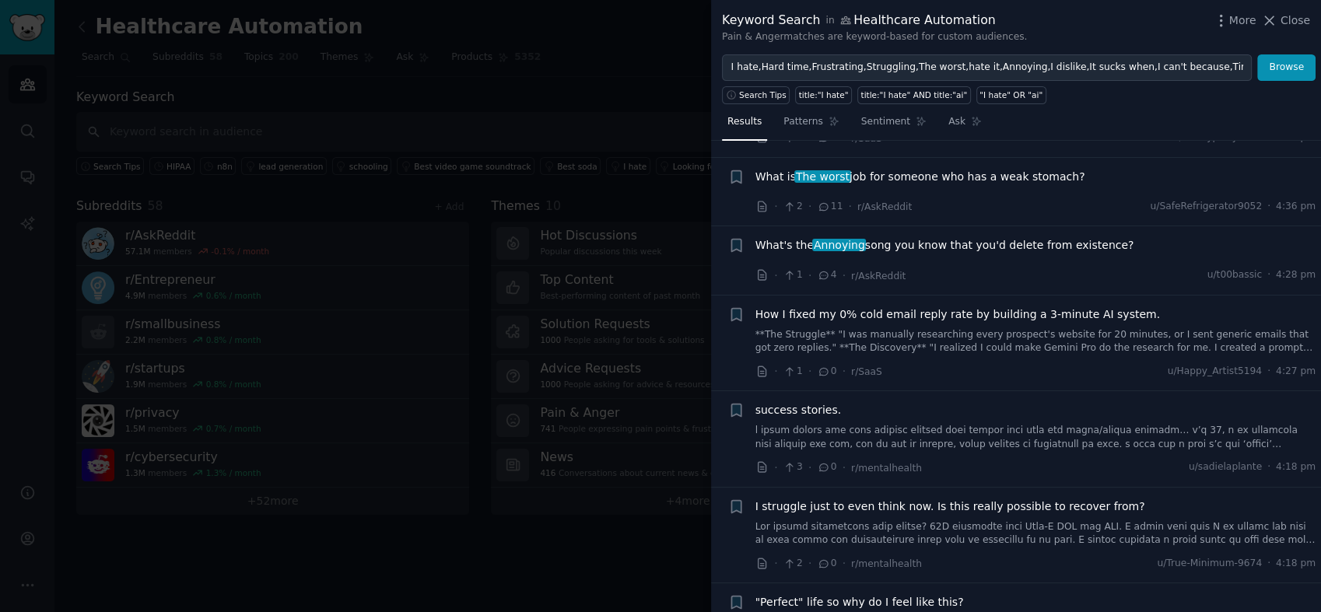
click at [994, 338] on link "**The Struggle** "I was manually researching every prospect's website for 20 mi…" at bounding box center [1036, 341] width 561 height 27
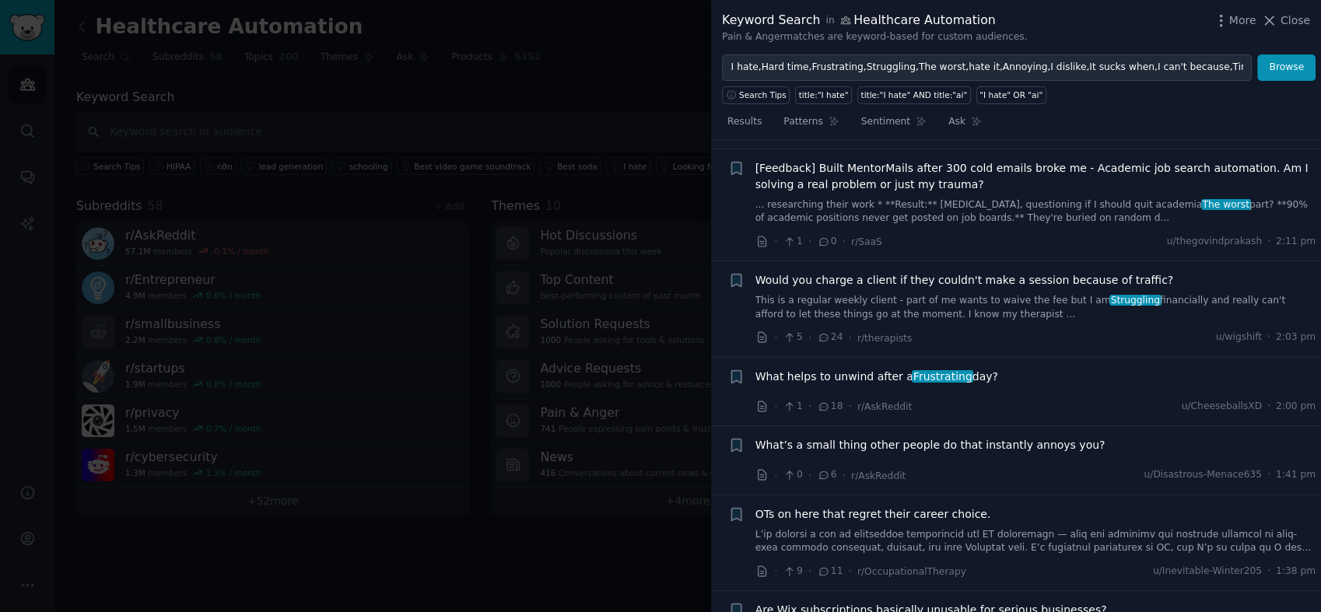
scroll to position [1710, 0]
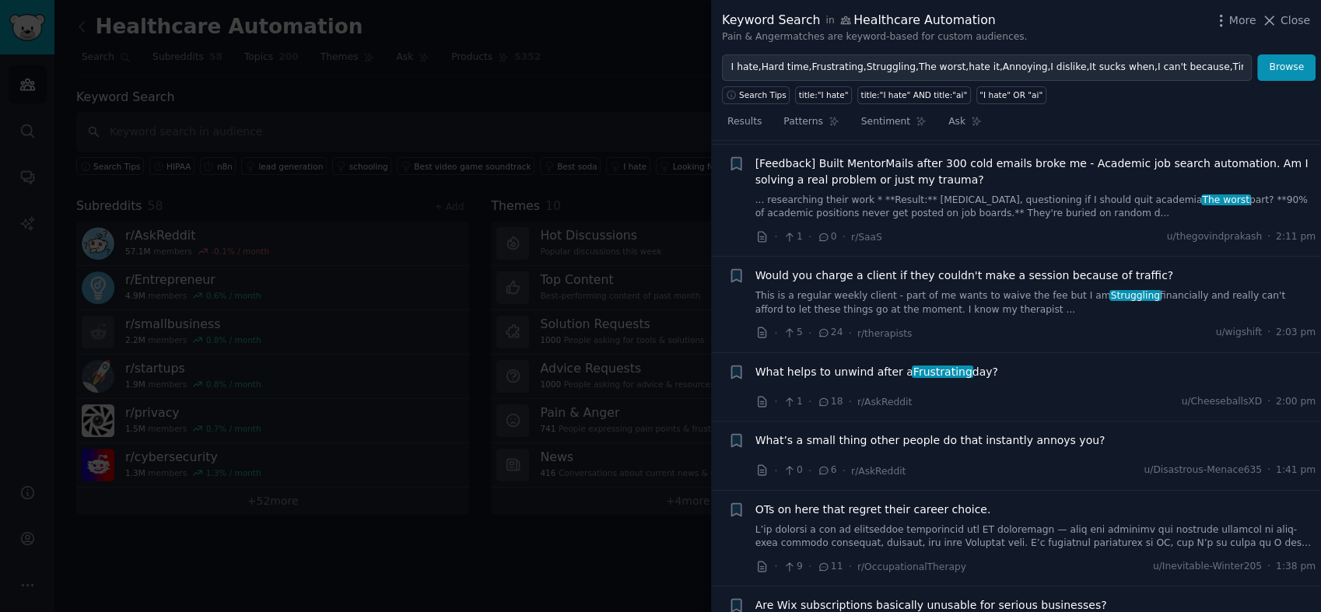
click at [1310, 19] on div "Keyword Search in Healthcare Automation Pain & Anger matches are keyword-based …" at bounding box center [1016, 27] width 610 height 54
click at [1307, 18] on span "Close" at bounding box center [1296, 20] width 30 height 16
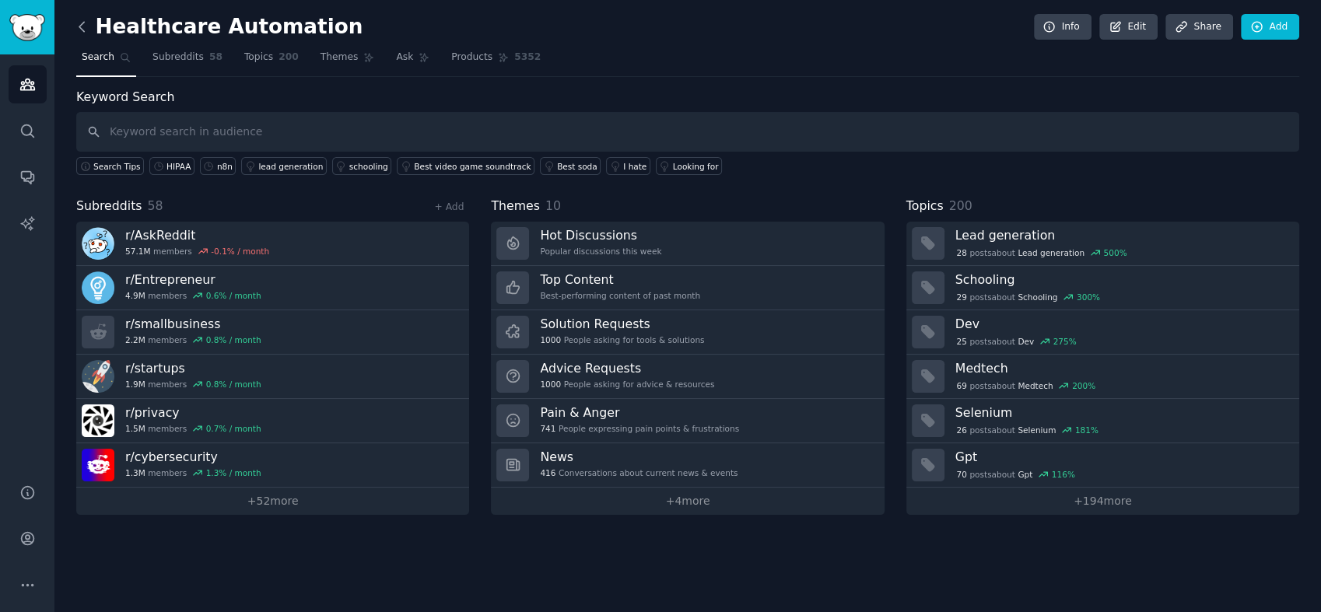
click at [79, 31] on icon at bounding box center [82, 27] width 16 height 16
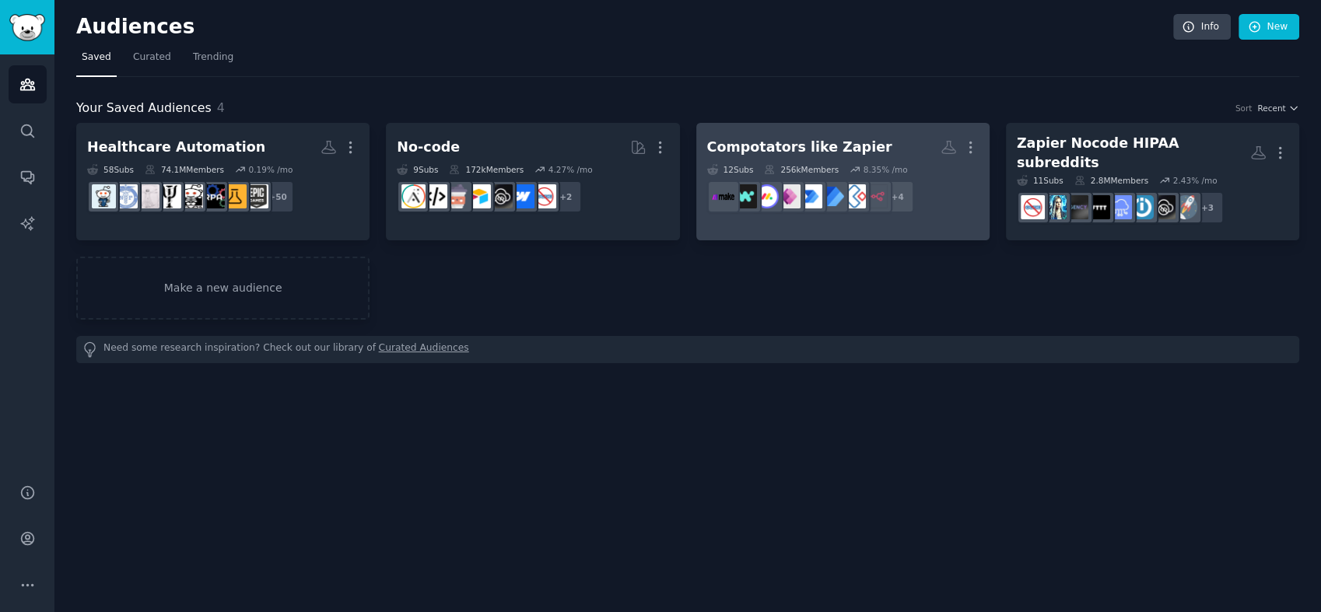
click at [747, 134] on h2 "Compotators like Zapier More" at bounding box center [843, 147] width 272 height 27
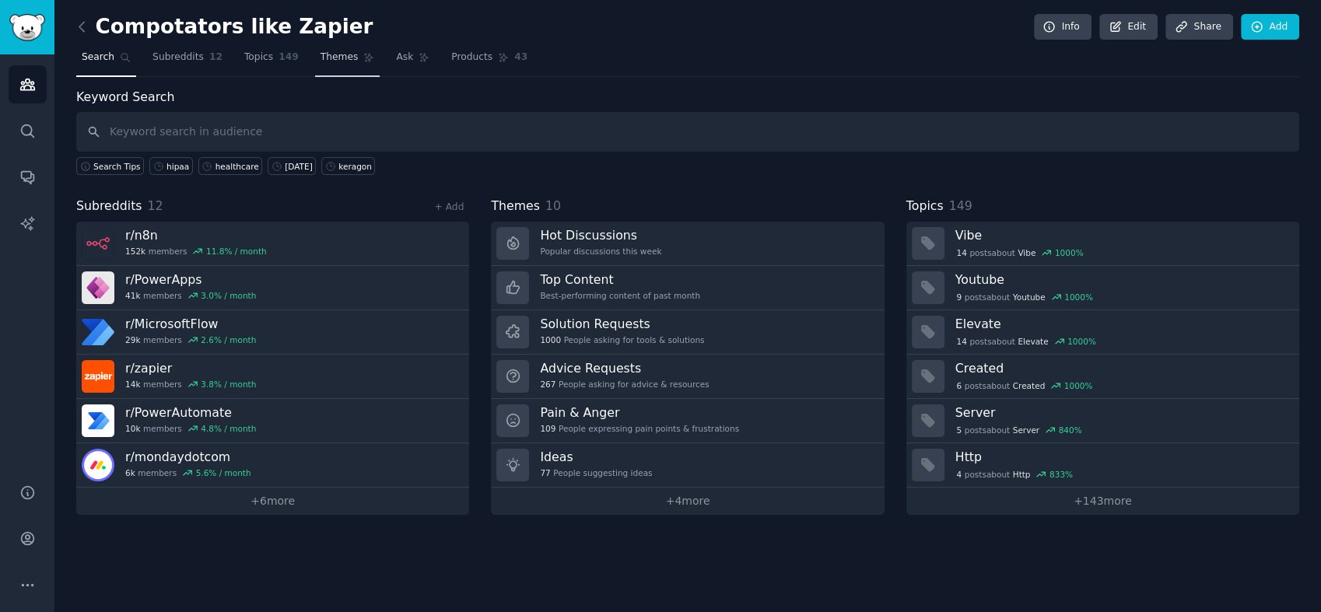
click at [338, 67] on link "Themes" at bounding box center [347, 61] width 65 height 32
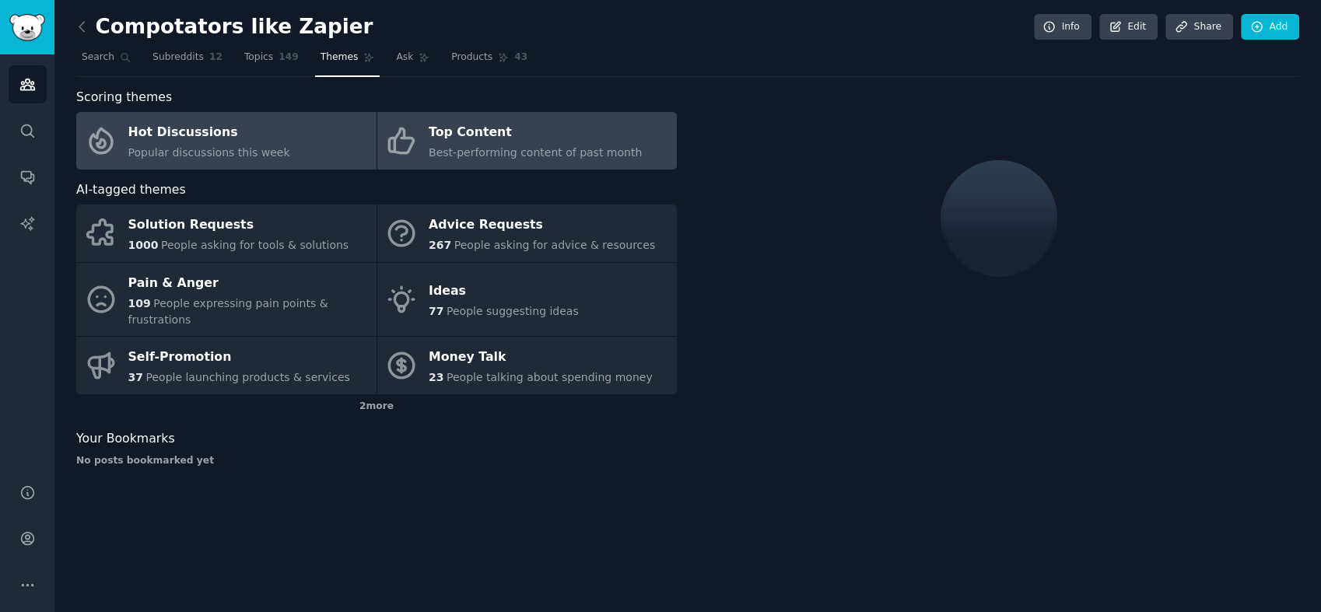
click at [448, 134] on div "Top Content" at bounding box center [535, 133] width 213 height 25
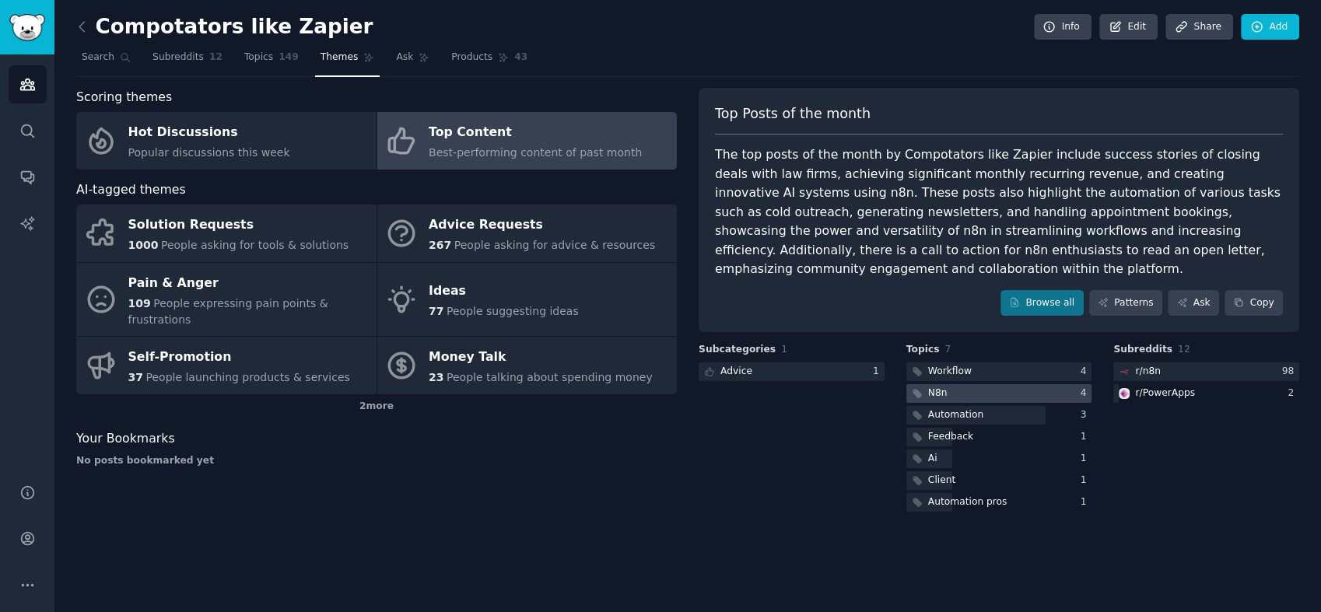
click at [987, 384] on div at bounding box center [1000, 393] width 186 height 19
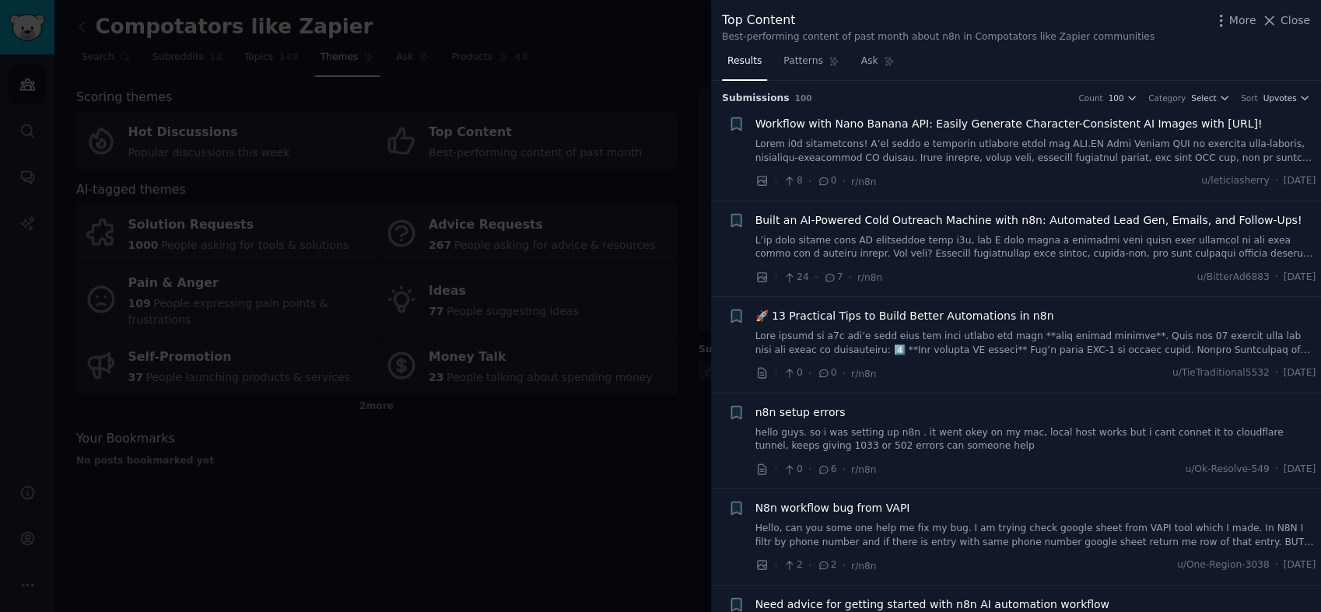
click at [949, 146] on link at bounding box center [1036, 151] width 561 height 27
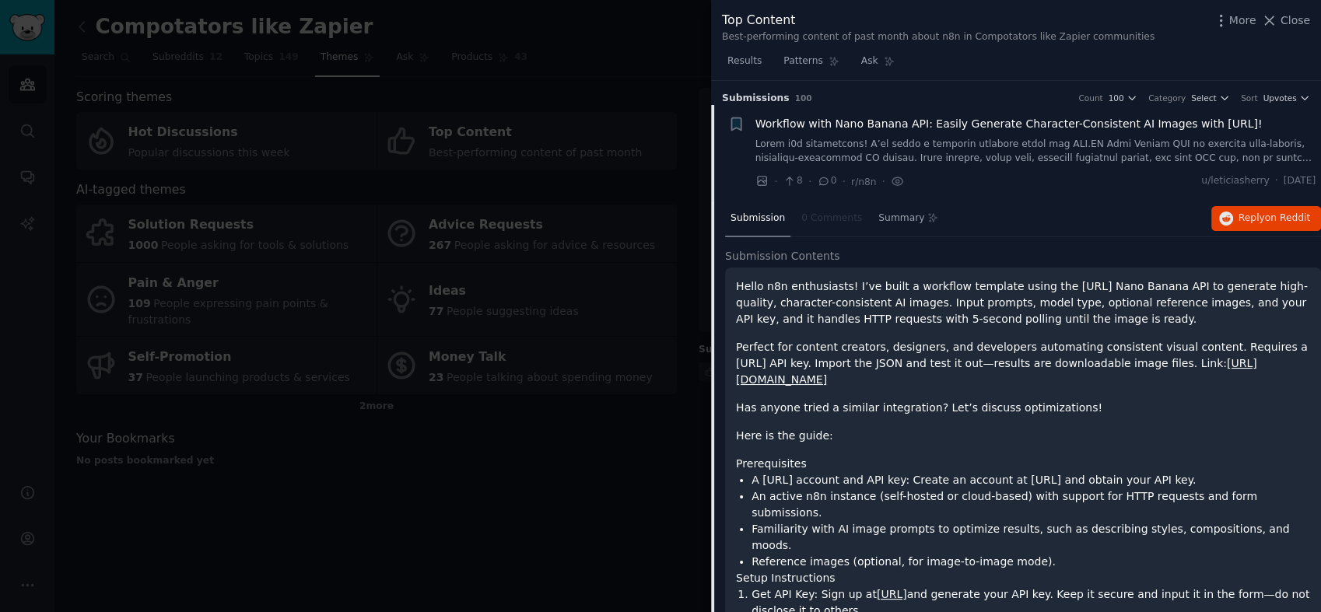
click at [823, 218] on nav "Submission 0 Comments Summary" at bounding box center [834, 219] width 219 height 37
click at [1299, 19] on span "Close" at bounding box center [1296, 20] width 30 height 16
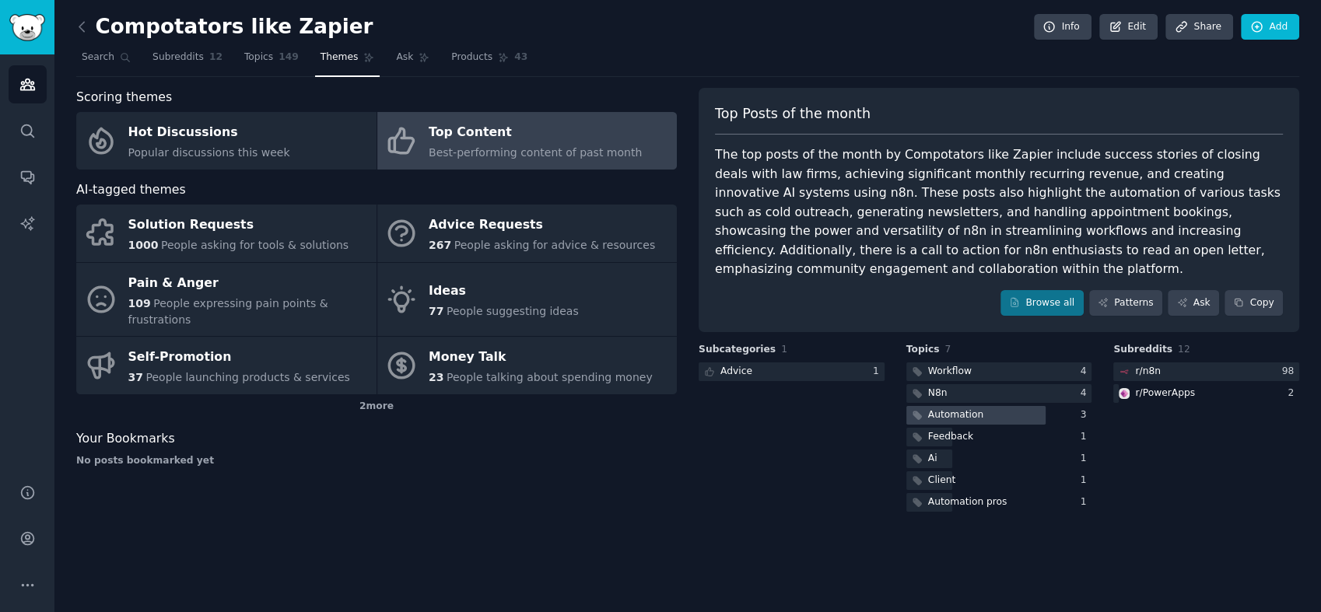
click at [973, 406] on div "Automation" at bounding box center [947, 415] width 80 height 19
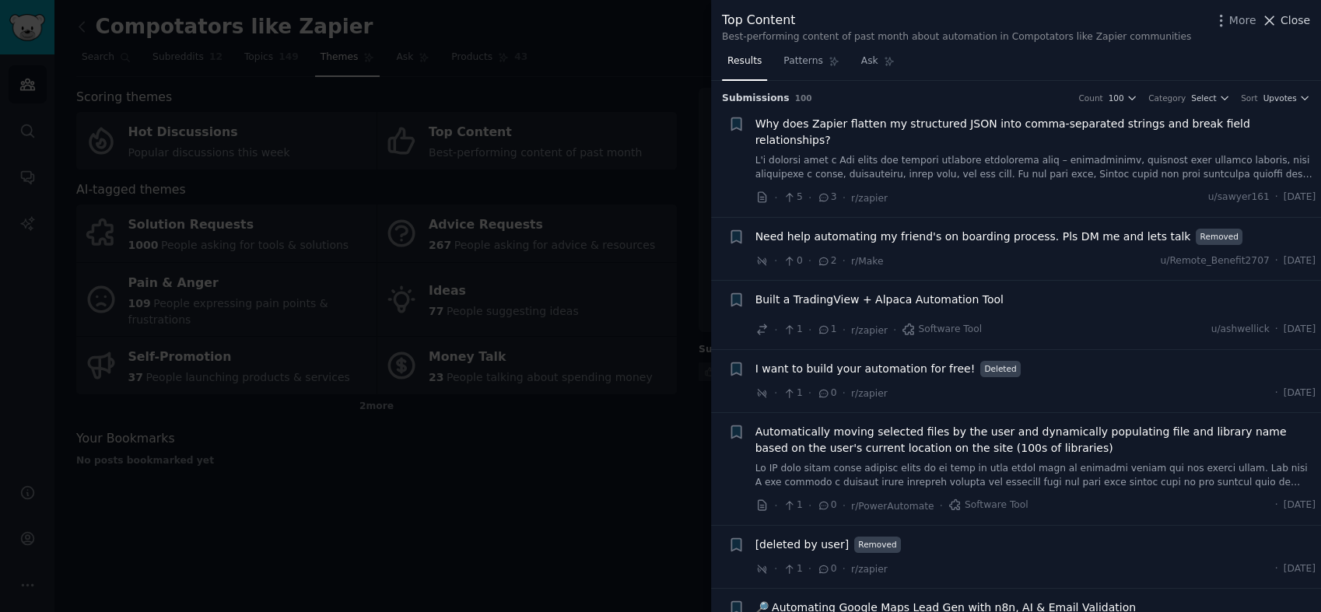
click at [1289, 23] on span "Close" at bounding box center [1296, 20] width 30 height 16
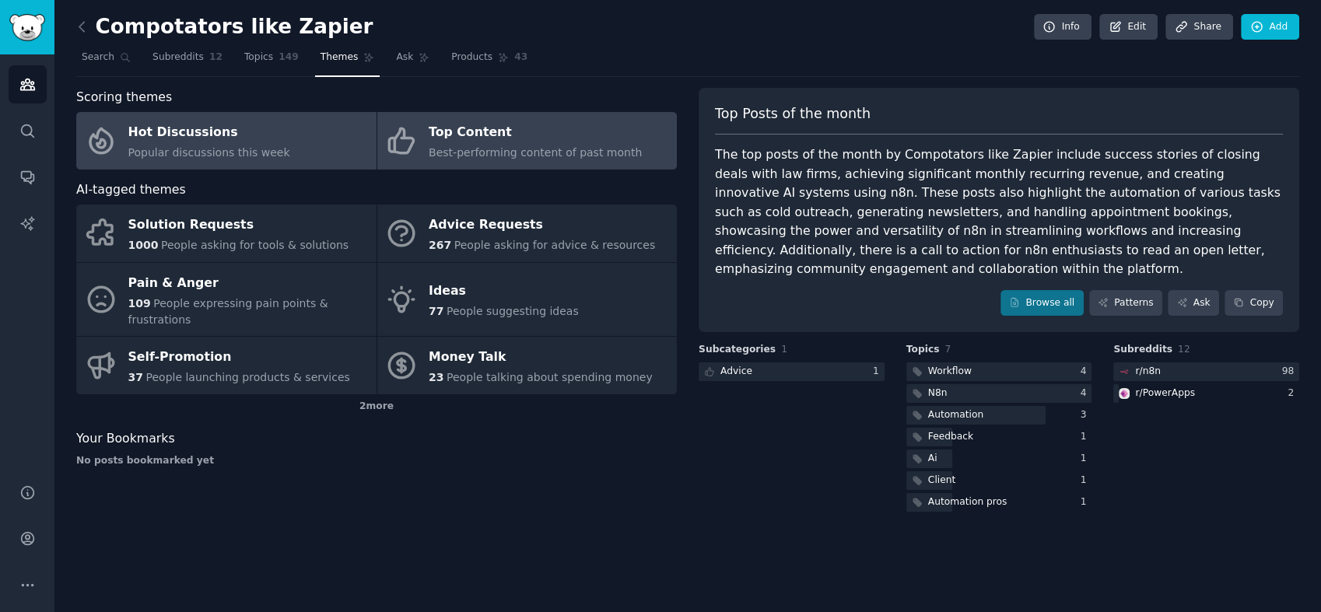
click at [244, 143] on div "Hot Discussions" at bounding box center [209, 133] width 162 height 25
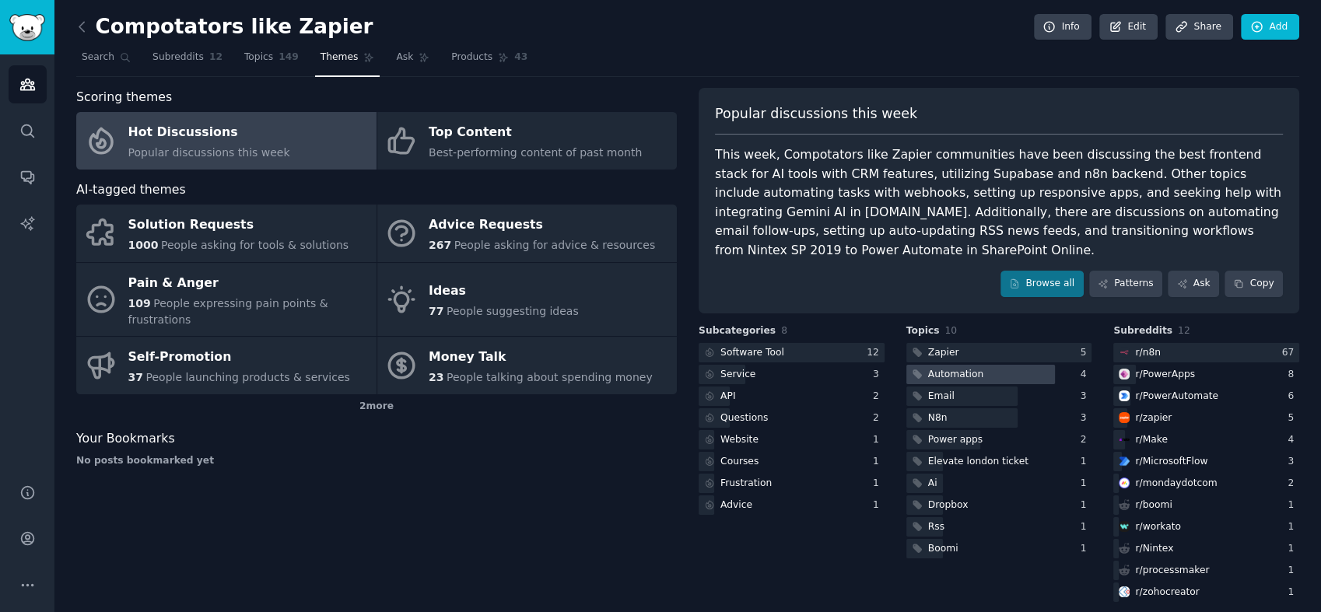
click at [978, 365] on div "Automation" at bounding box center [947, 374] width 80 height 19
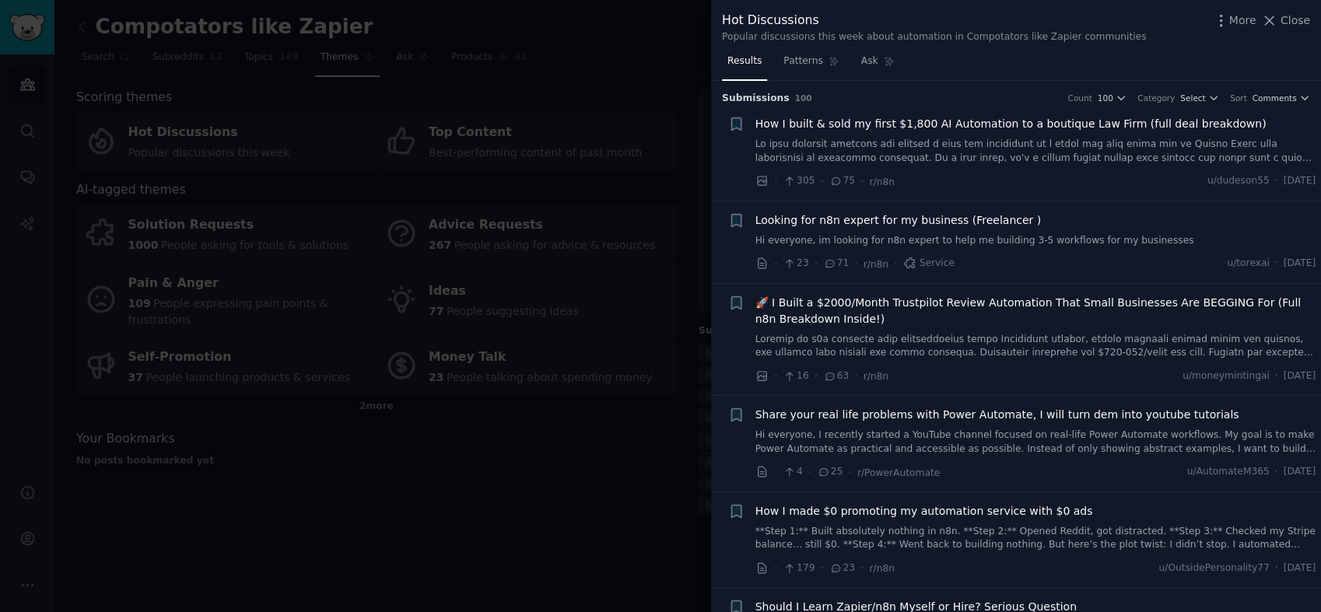
click at [980, 149] on link at bounding box center [1036, 151] width 561 height 27
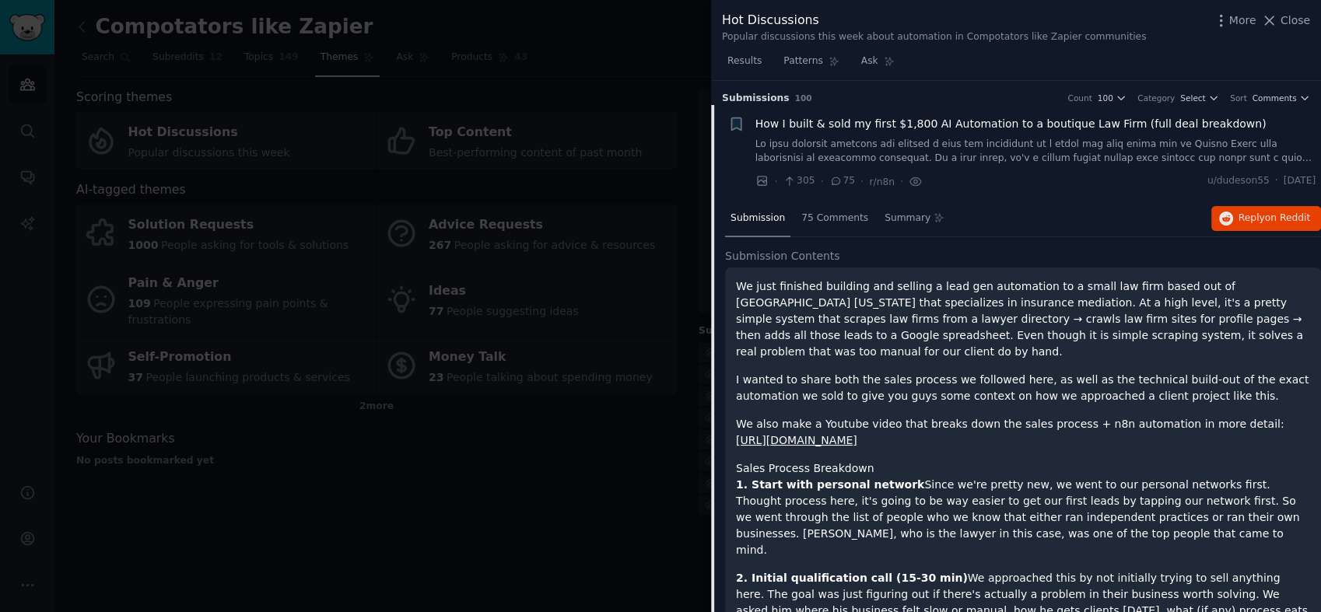
drag, startPoint x: 1302, startPoint y: 18, endPoint x: 688, endPoint y: 258, distance: 659.3
click at [1302, 18] on span "Close" at bounding box center [1296, 20] width 30 height 16
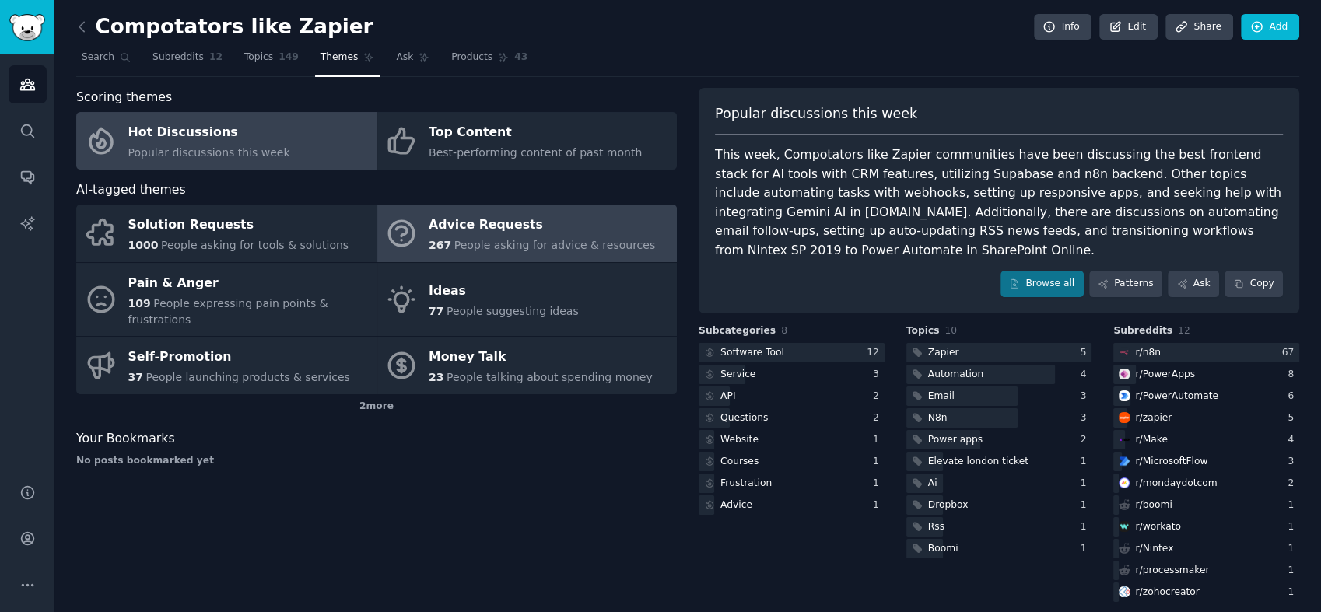
click at [520, 239] on span "People asking for advice & resources" at bounding box center [554, 245] width 201 height 12
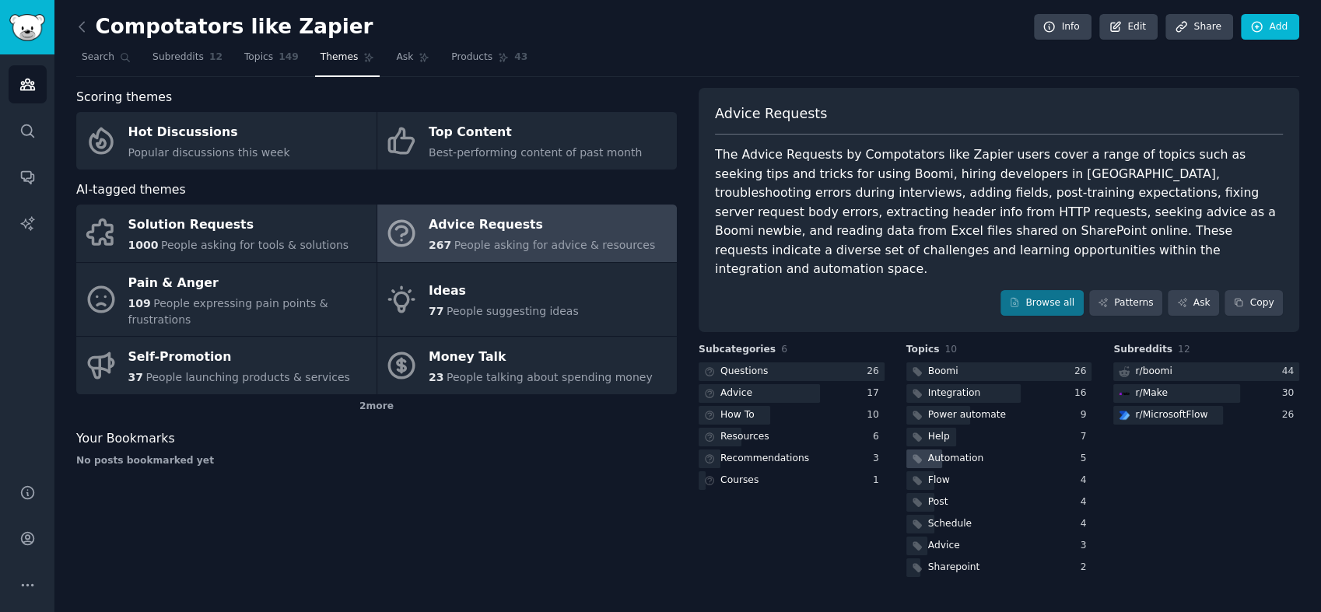
click at [971, 452] on div "Automation" at bounding box center [955, 459] width 55 height 14
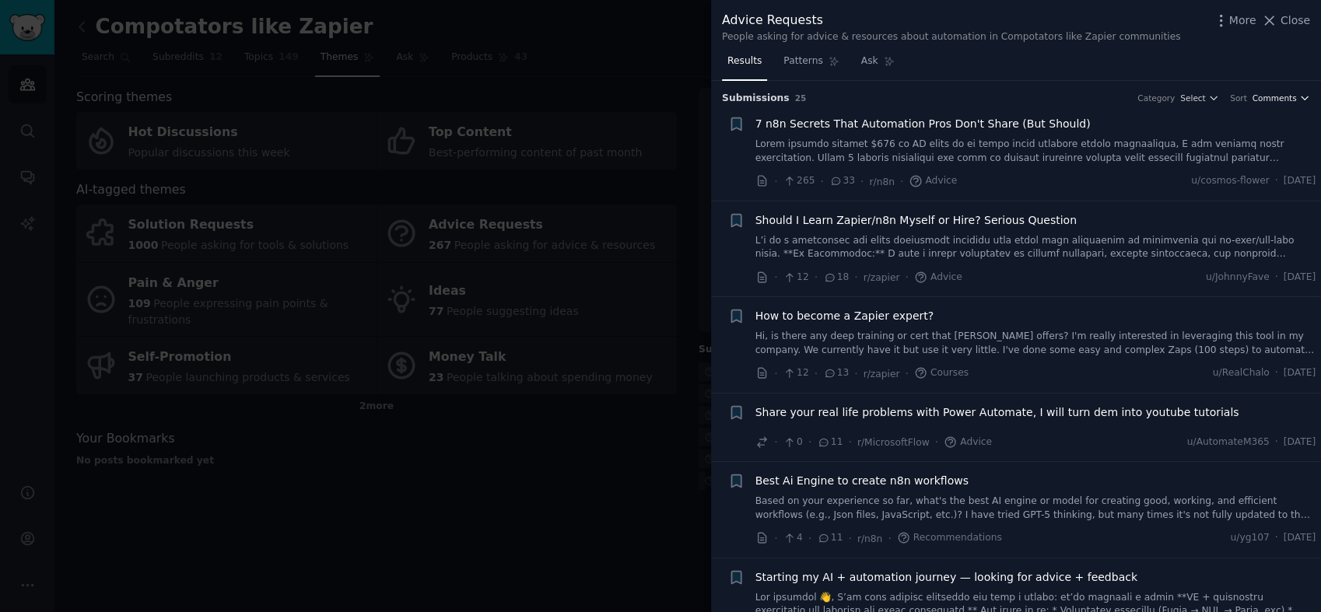
click at [1301, 95] on icon "button" at bounding box center [1304, 98] width 11 height 11
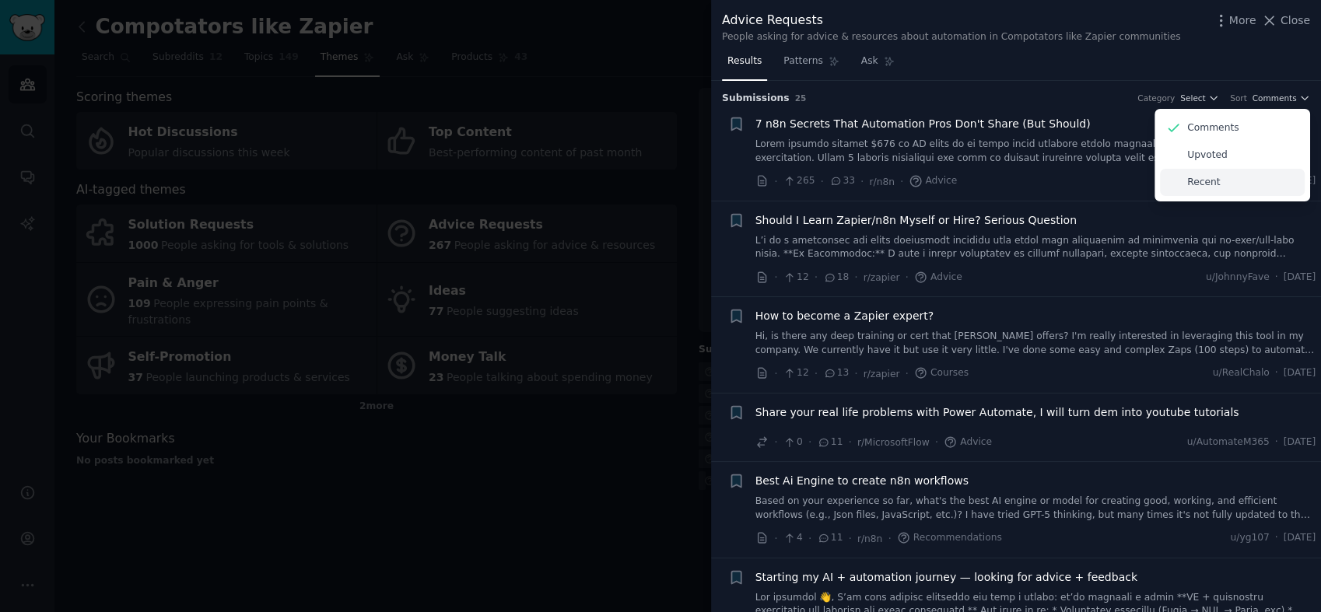
click at [1197, 183] on p "Recent" at bounding box center [1203, 183] width 33 height 14
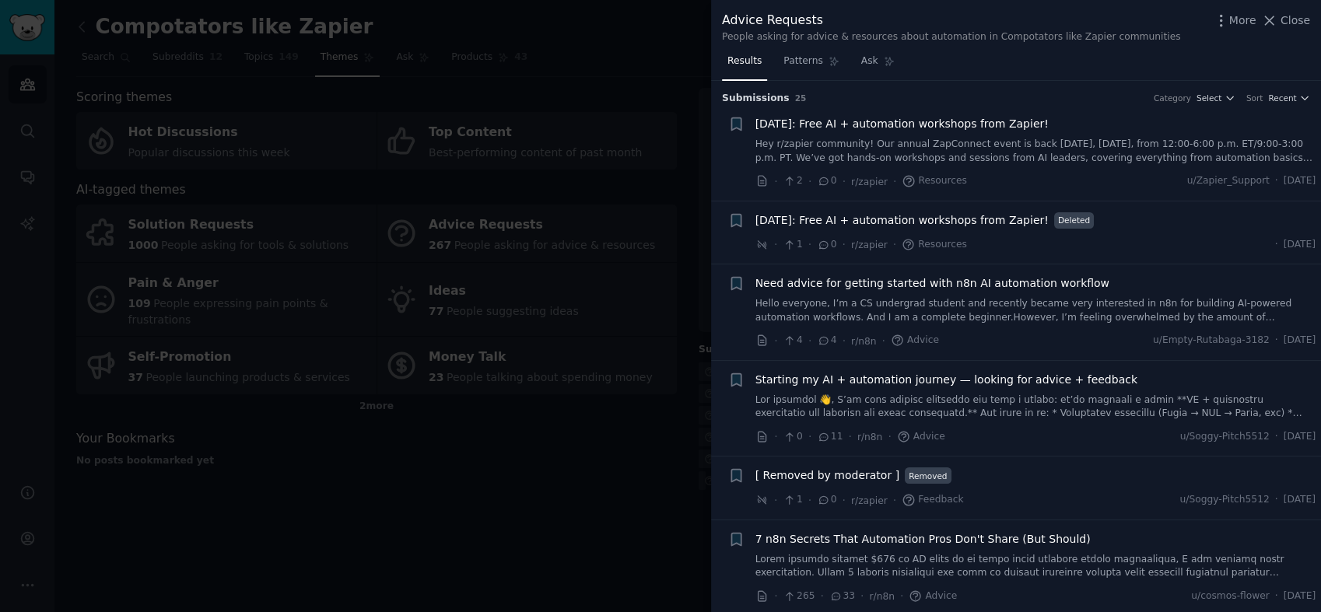
click at [966, 305] on link "Hello everyone, I’m a CS undergrad student and recently became very interested …" at bounding box center [1036, 310] width 561 height 27
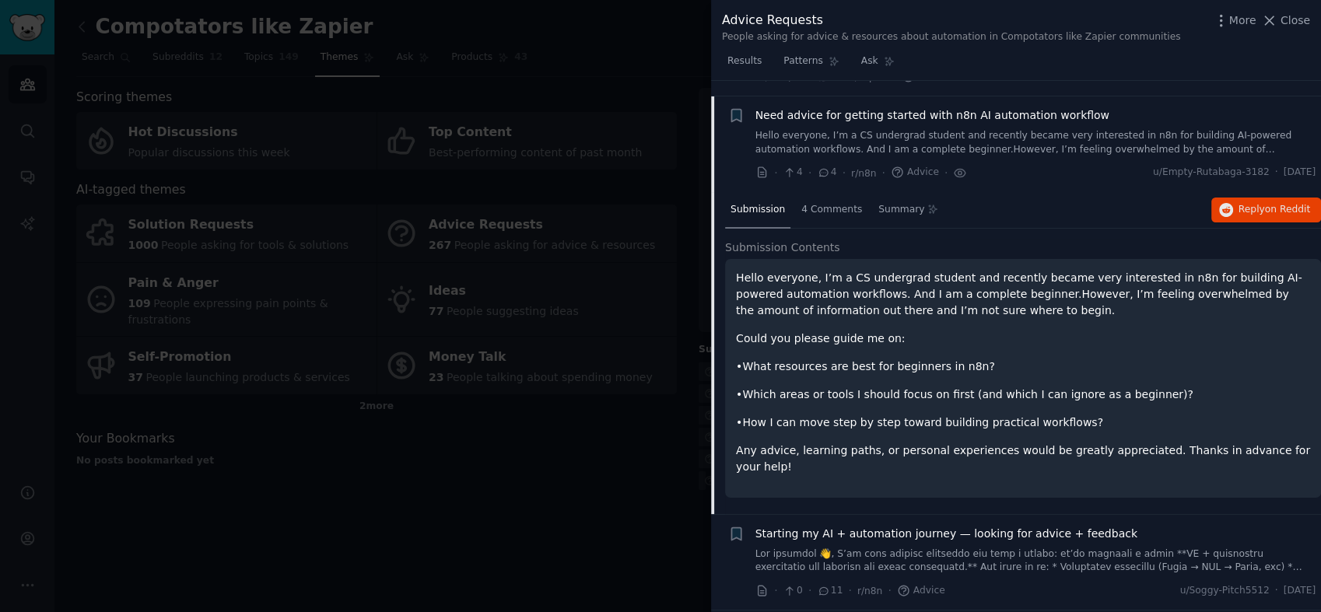
scroll to position [184, 0]
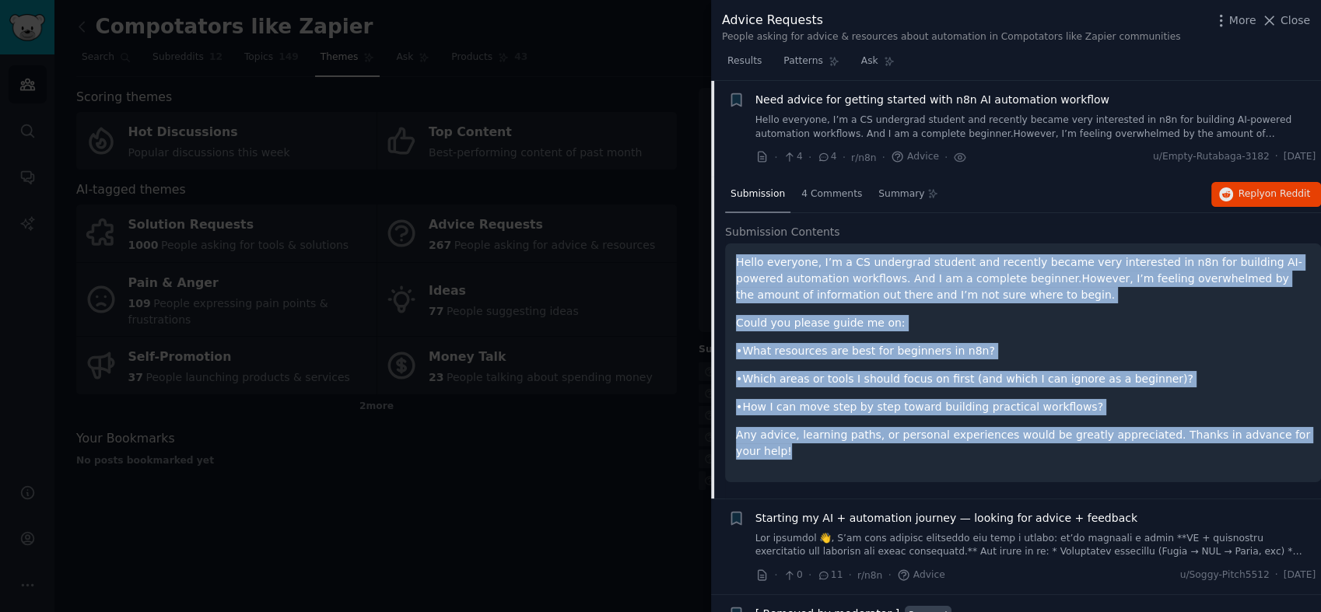
drag, startPoint x: 1295, startPoint y: 436, endPoint x: 734, endPoint y: 260, distance: 587.9
click at [734, 260] on div "Hello everyone, I’m a CS undergrad student and recently became very interested …" at bounding box center [1023, 363] width 596 height 239
drag, startPoint x: 734, startPoint y: 260, endPoint x: 760, endPoint y: 276, distance: 31.1
copy div "Hello everyone, I’m a CS undergrad student and recently became very interested …"
click at [1239, 196] on span "Reply on Reddit" at bounding box center [1275, 195] width 72 height 14
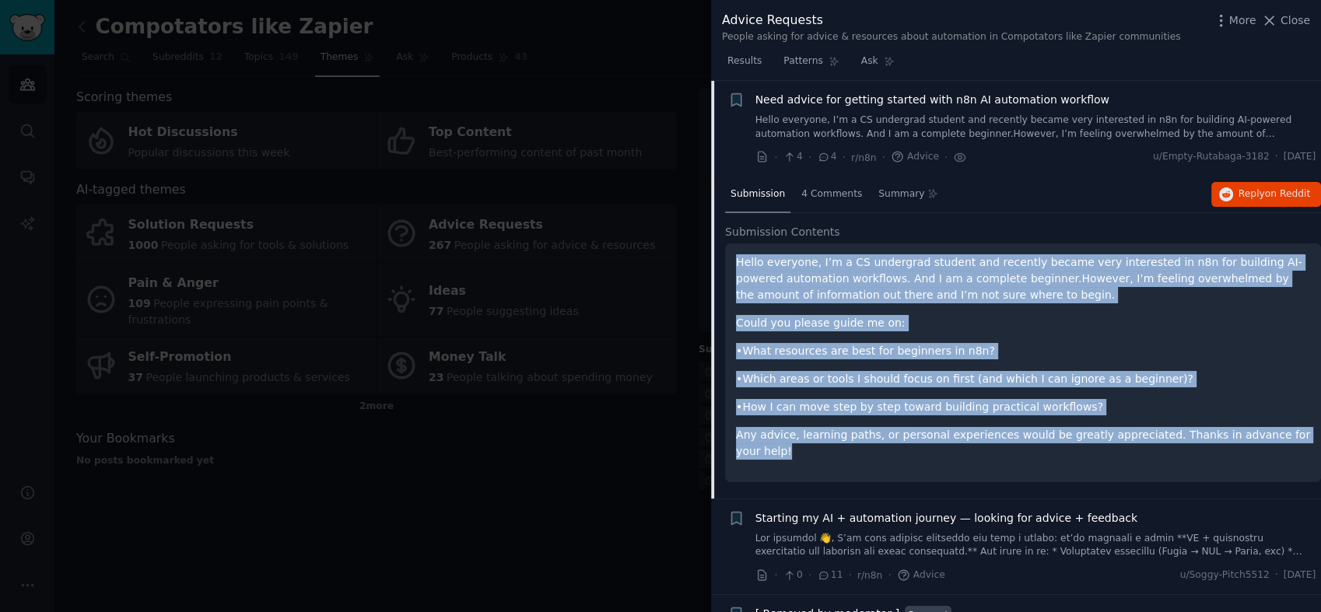
drag, startPoint x: 1292, startPoint y: 18, endPoint x: 828, endPoint y: 161, distance: 485.4
click at [1292, 18] on span "Close" at bounding box center [1296, 20] width 30 height 16
